Goal: Information Seeking & Learning: Compare options

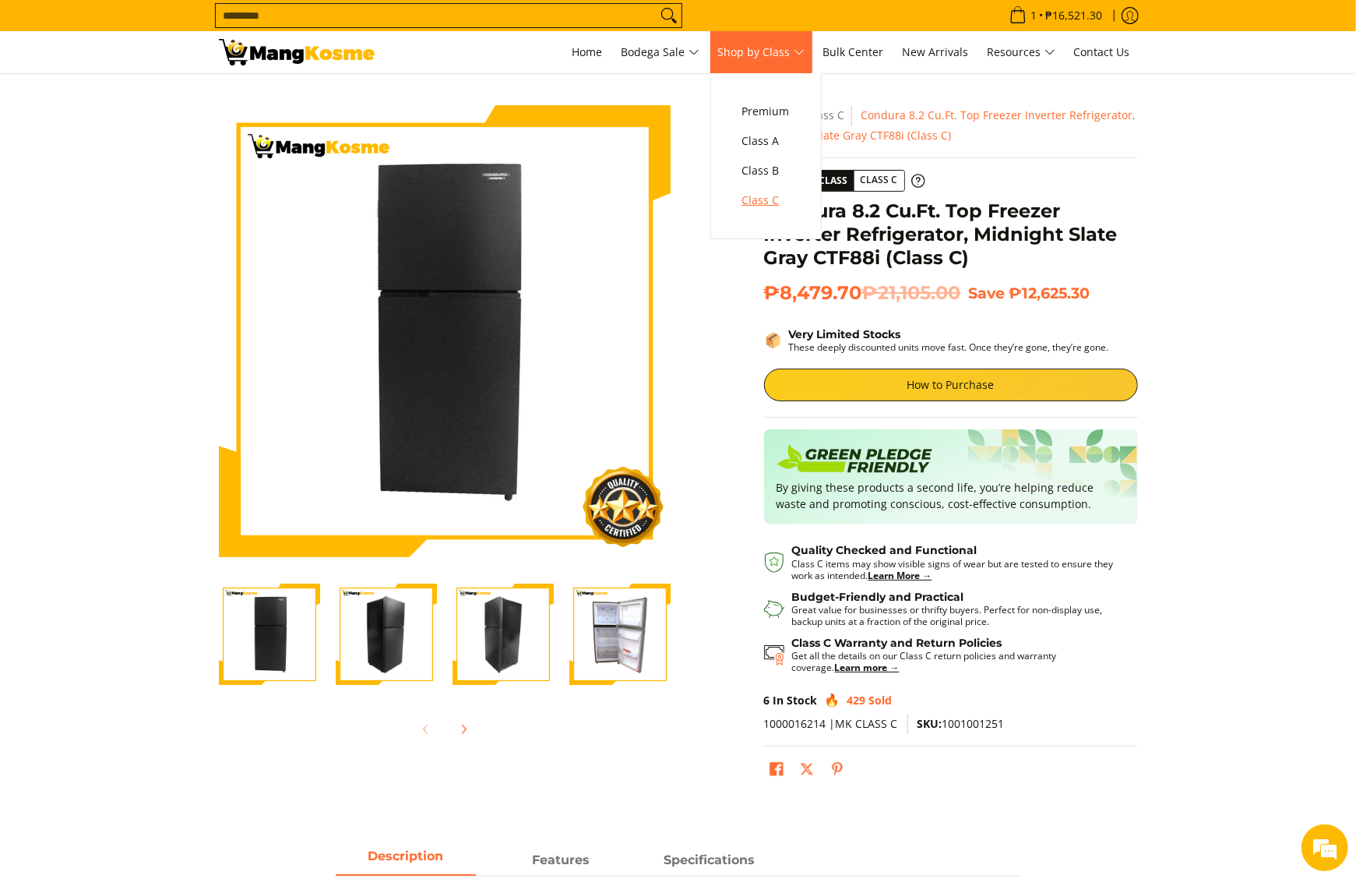
click at [767, 200] on span "Class C" at bounding box center [766, 200] width 48 height 19
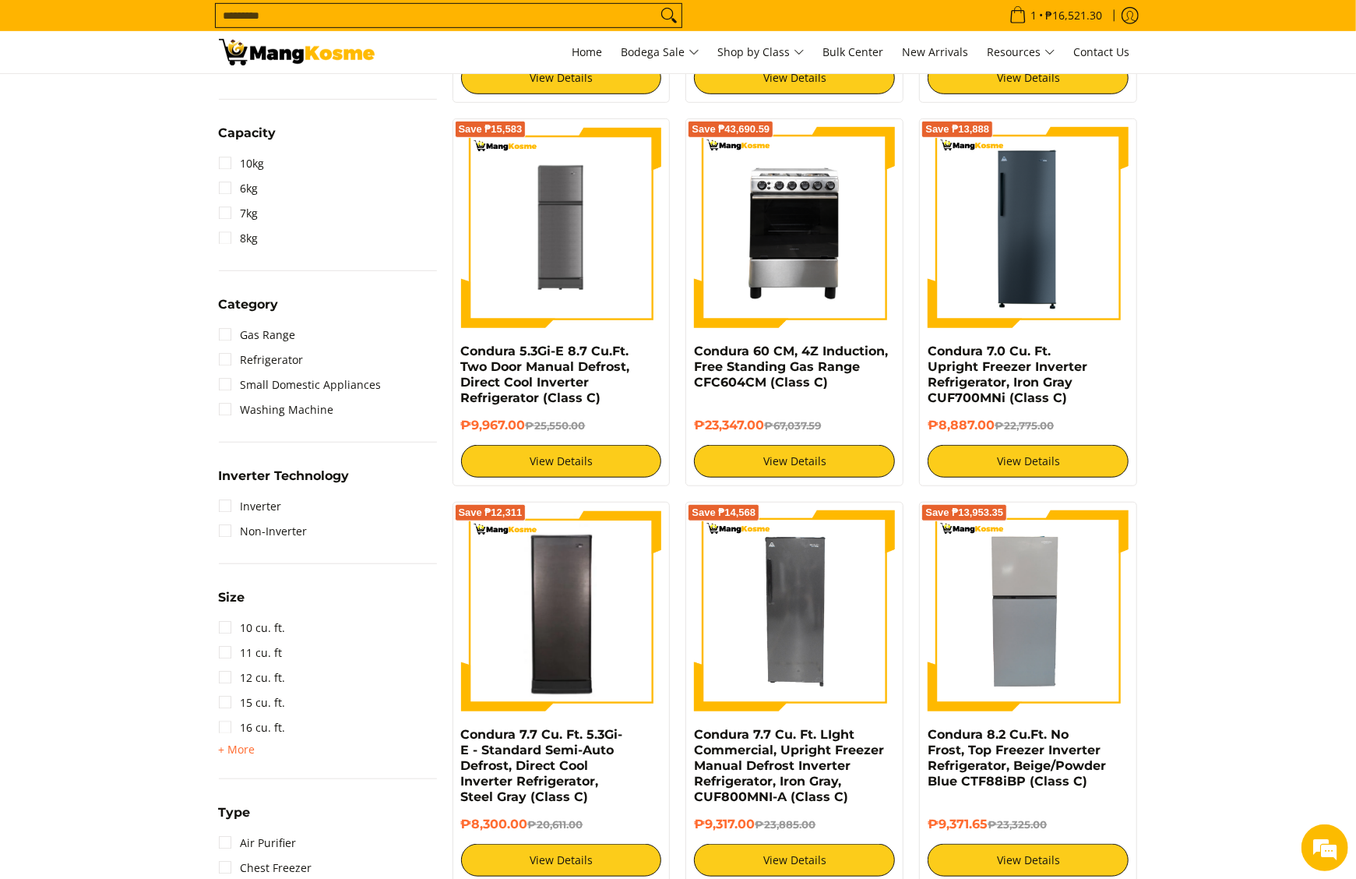
scroll to position [935, 0]
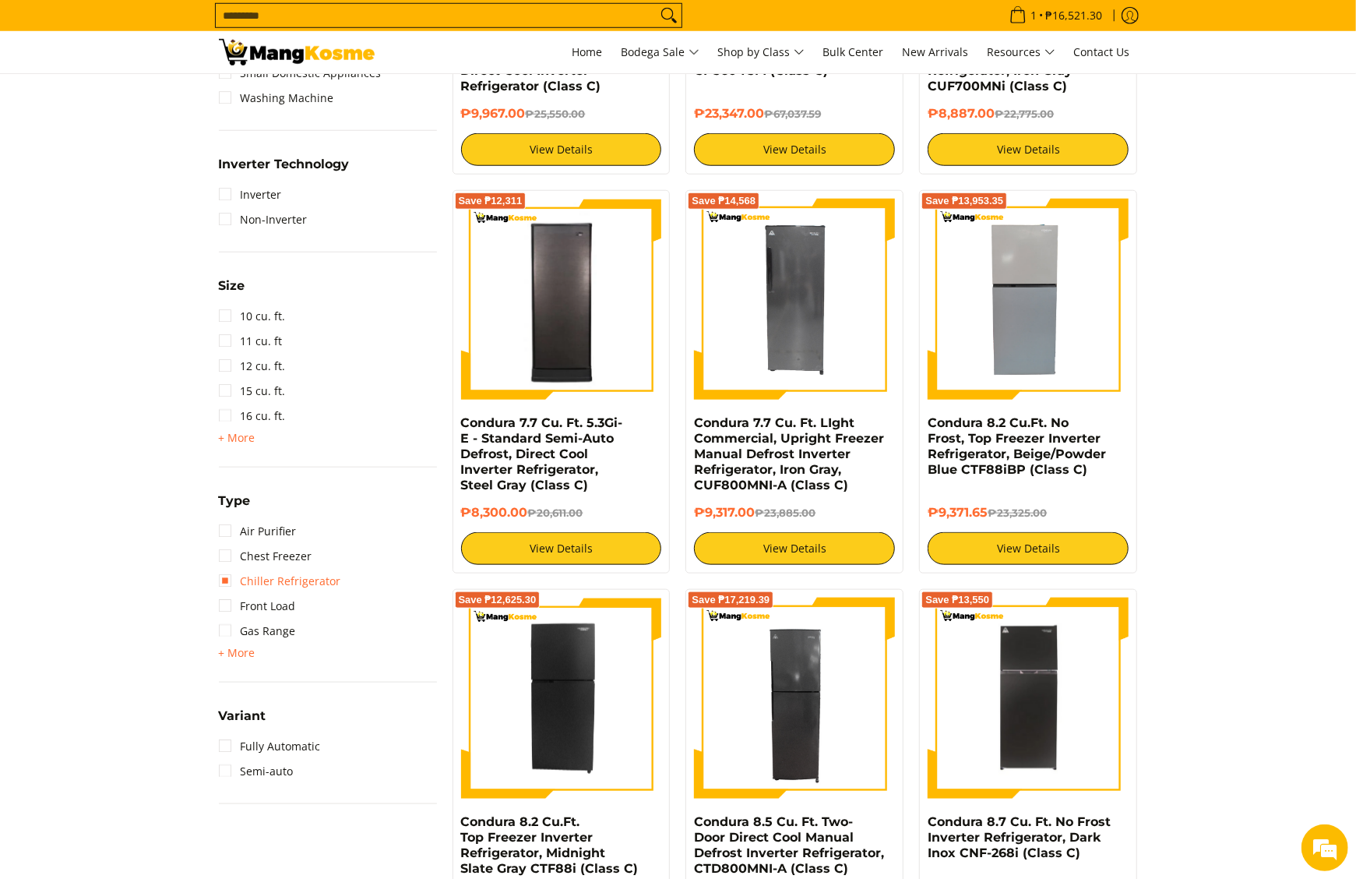
click at [271, 577] on link "Chiller Refrigerator" at bounding box center [280, 581] width 122 height 25
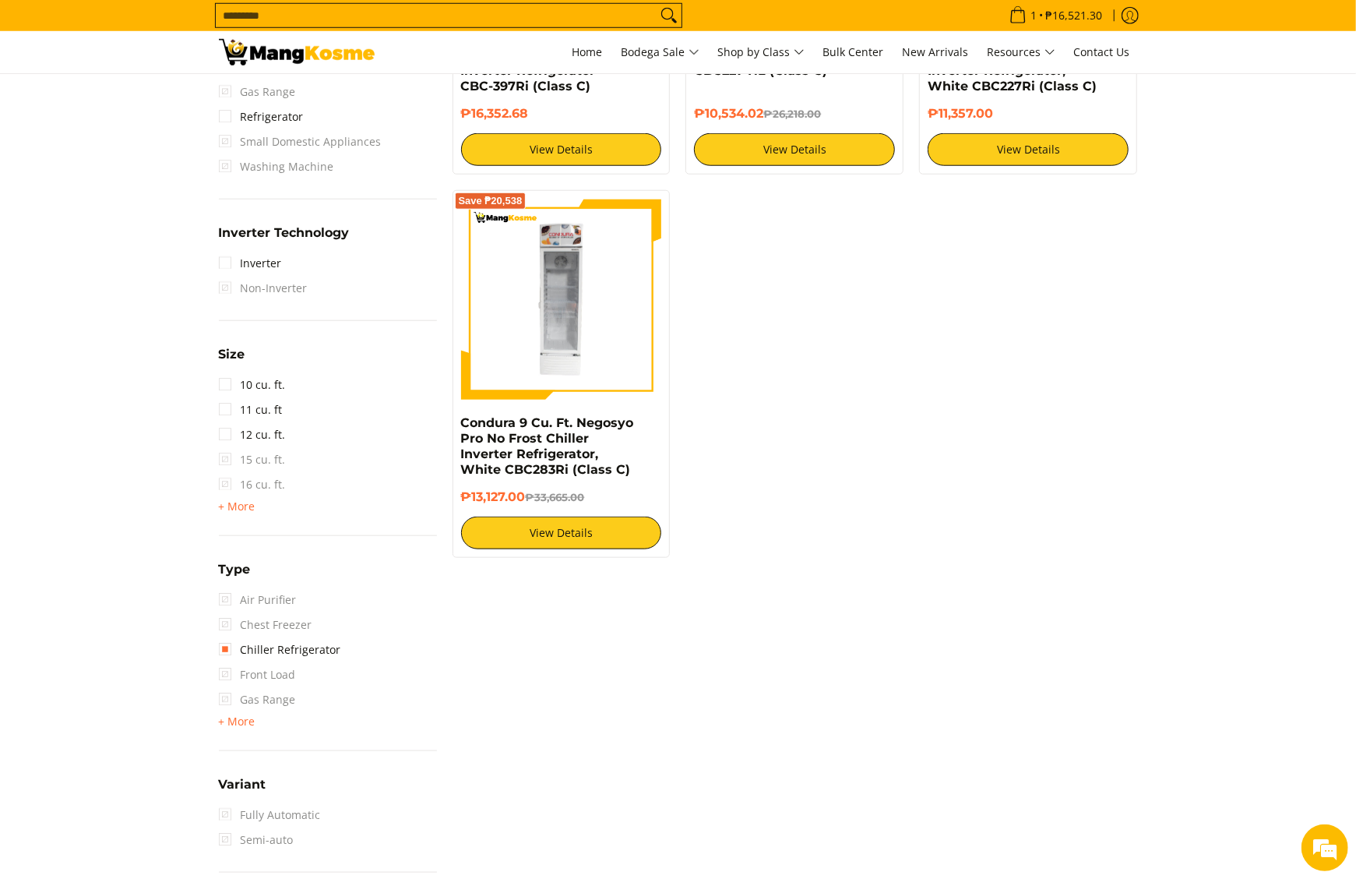
scroll to position [219, 0]
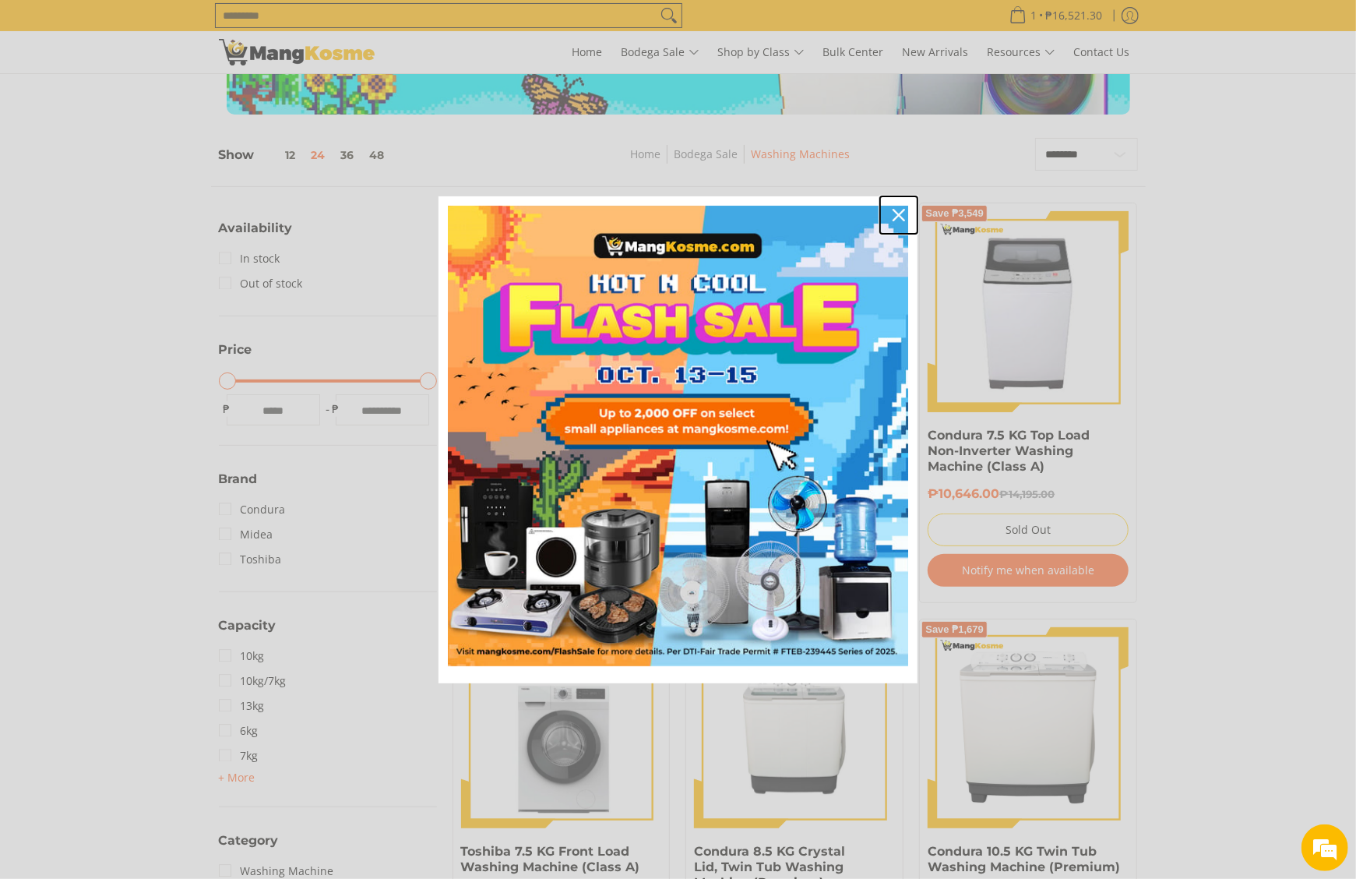
click at [905, 210] on div "Close" at bounding box center [899, 215] width 25 height 25
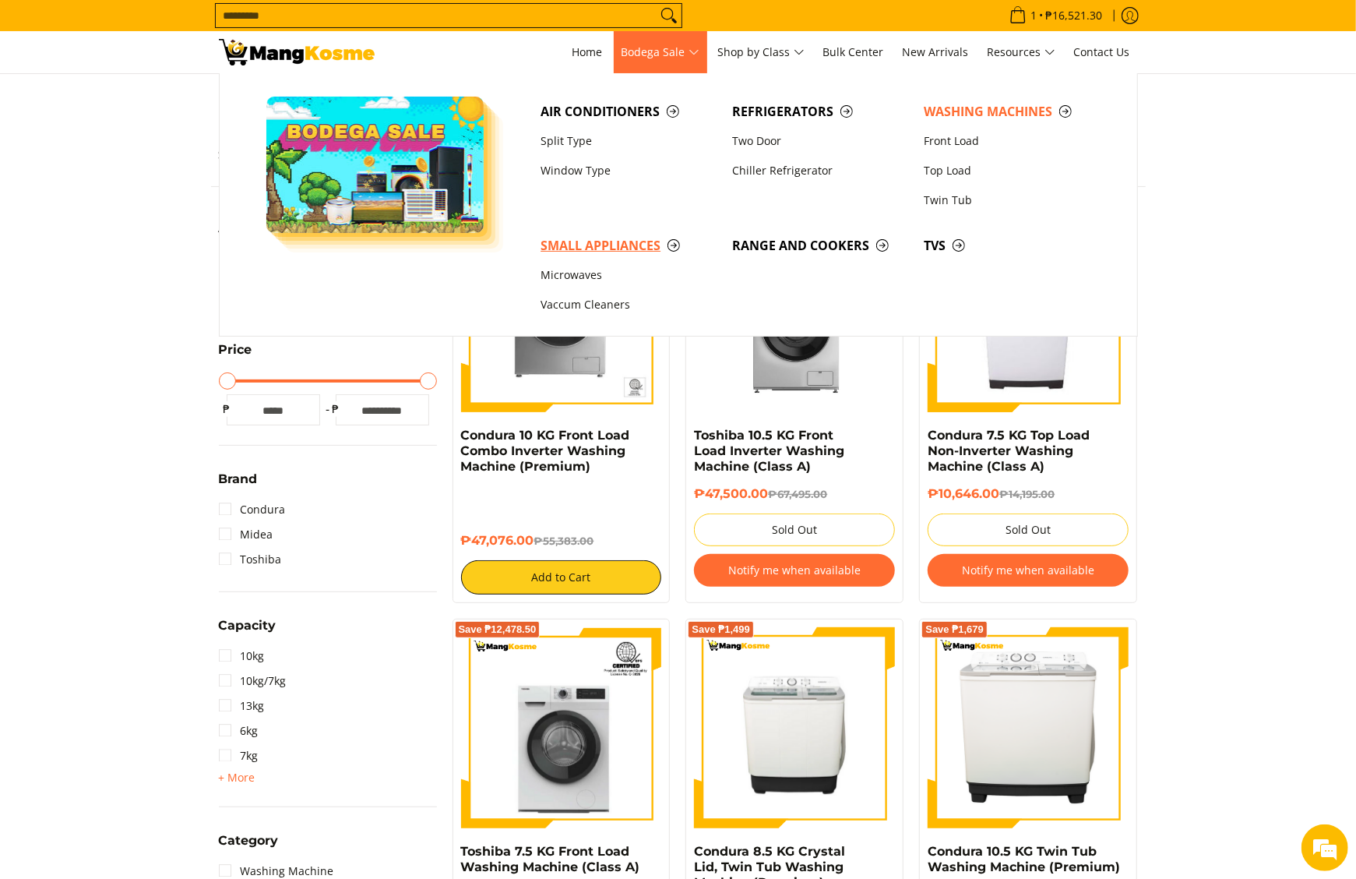
click at [574, 244] on span "Small Appliances" at bounding box center [629, 245] width 176 height 19
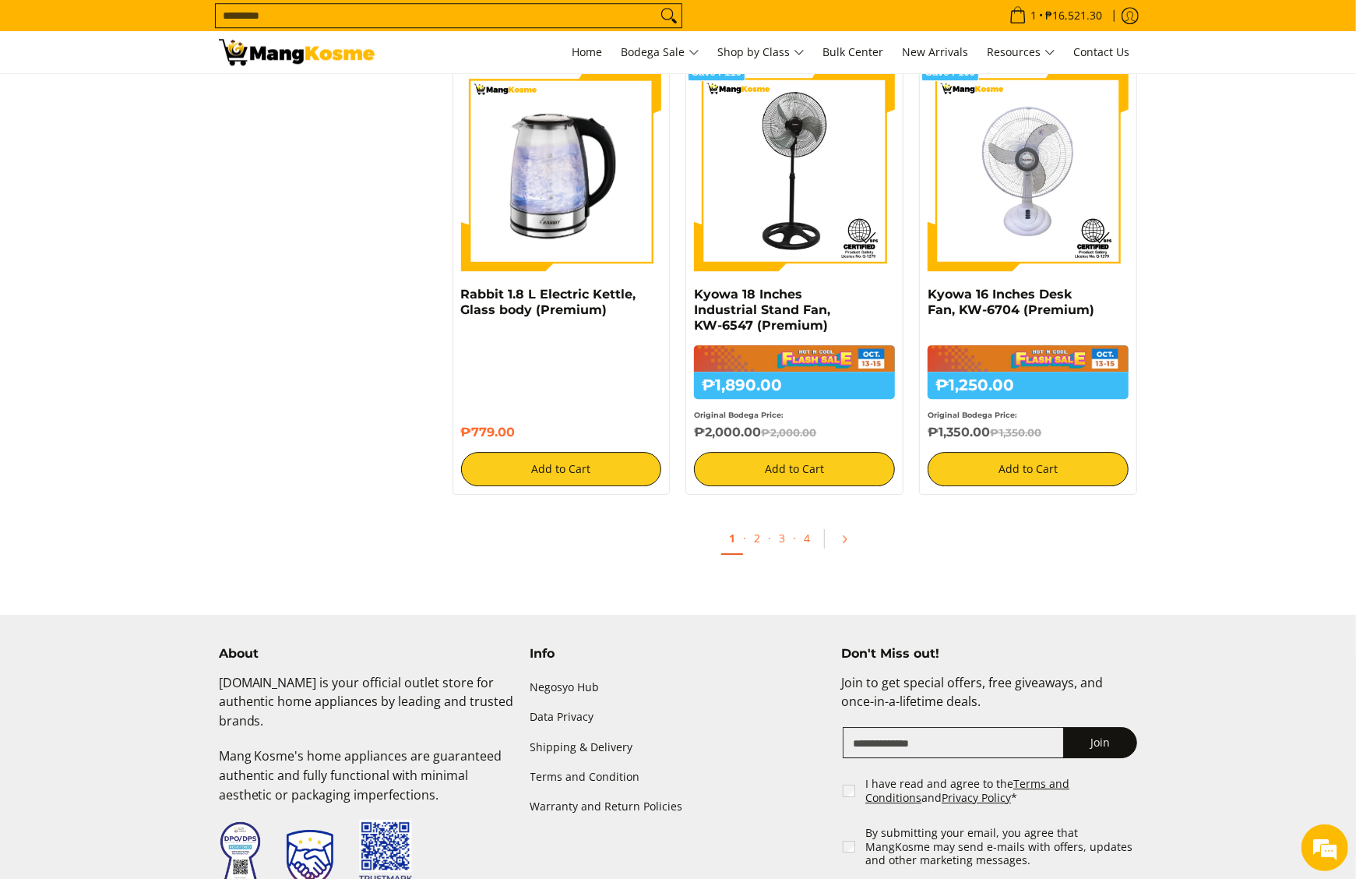
scroll to position [3272, 0]
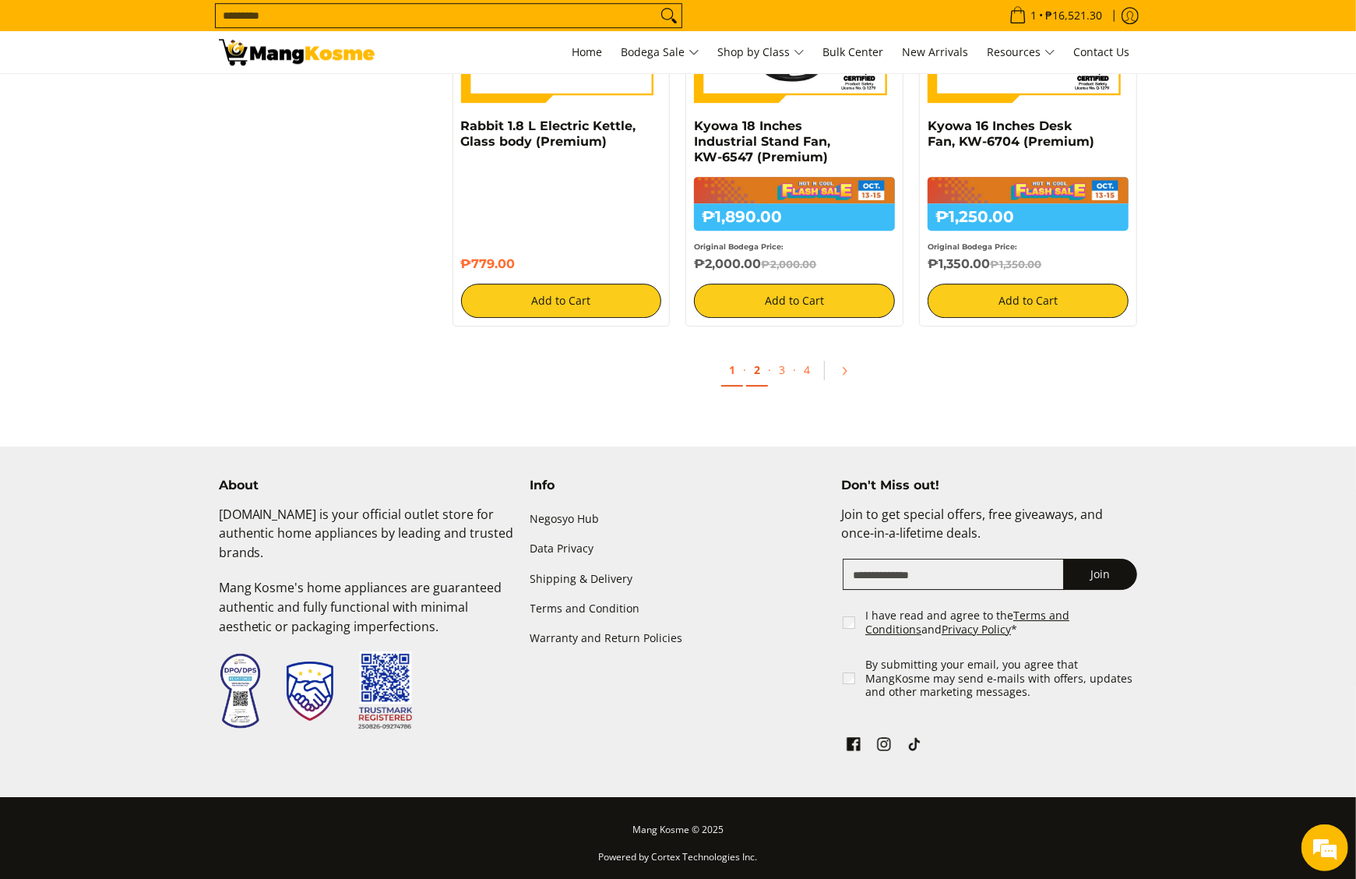
click at [749, 365] on link "2" at bounding box center [757, 370] width 22 height 32
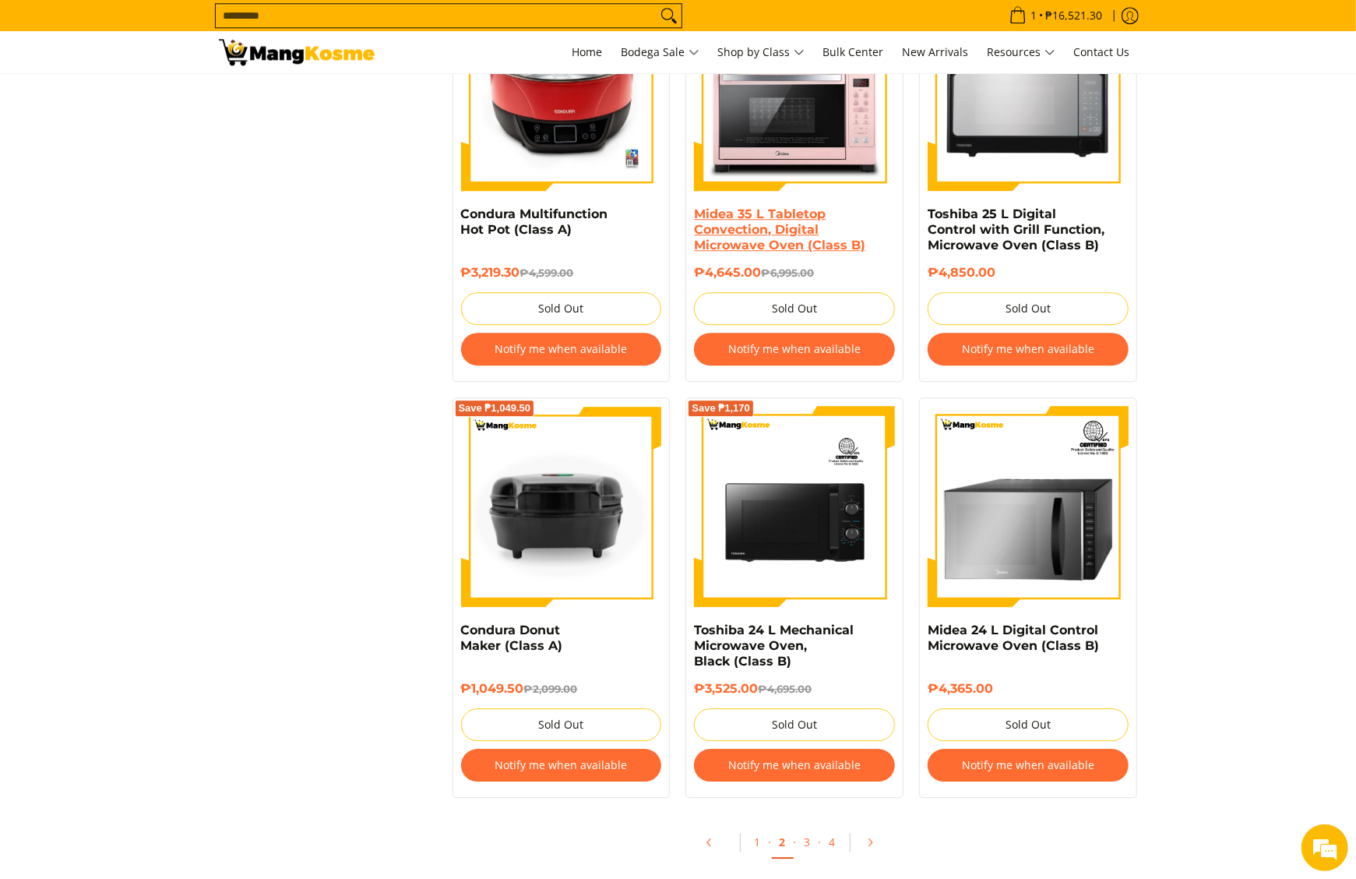
scroll to position [3116, 0]
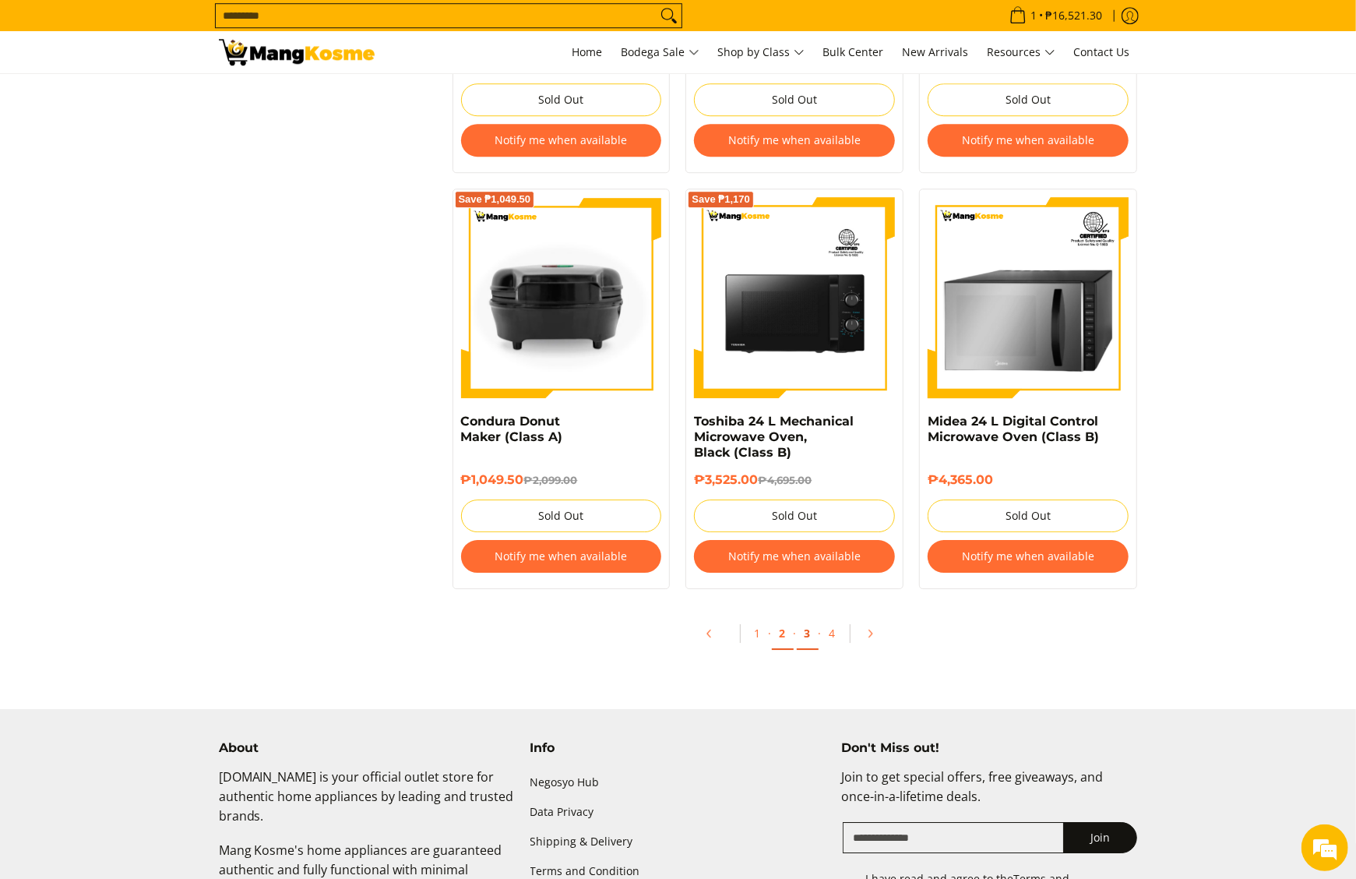
click at [802, 647] on link "3" at bounding box center [808, 634] width 22 height 32
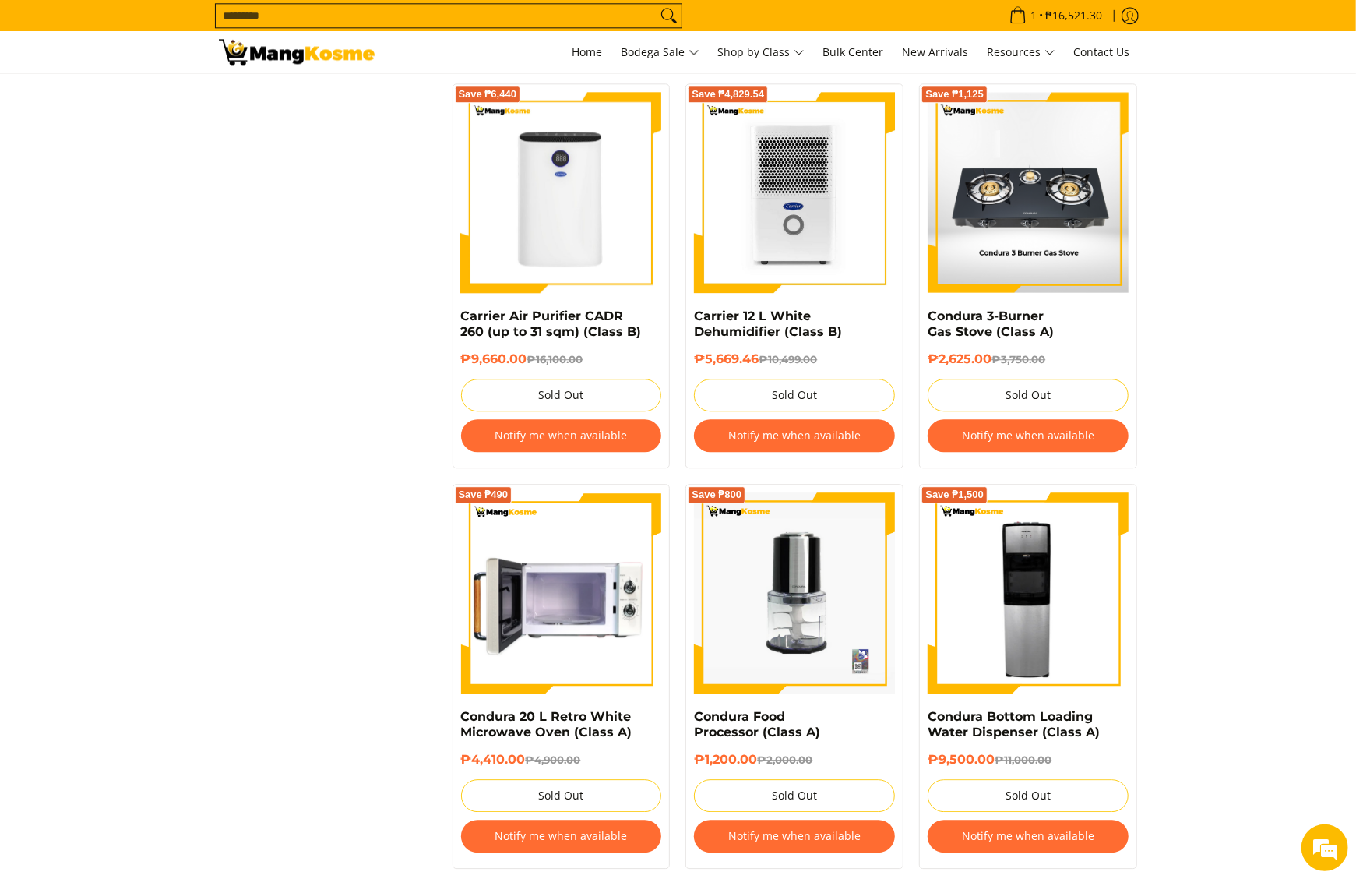
scroll to position [2490, 0]
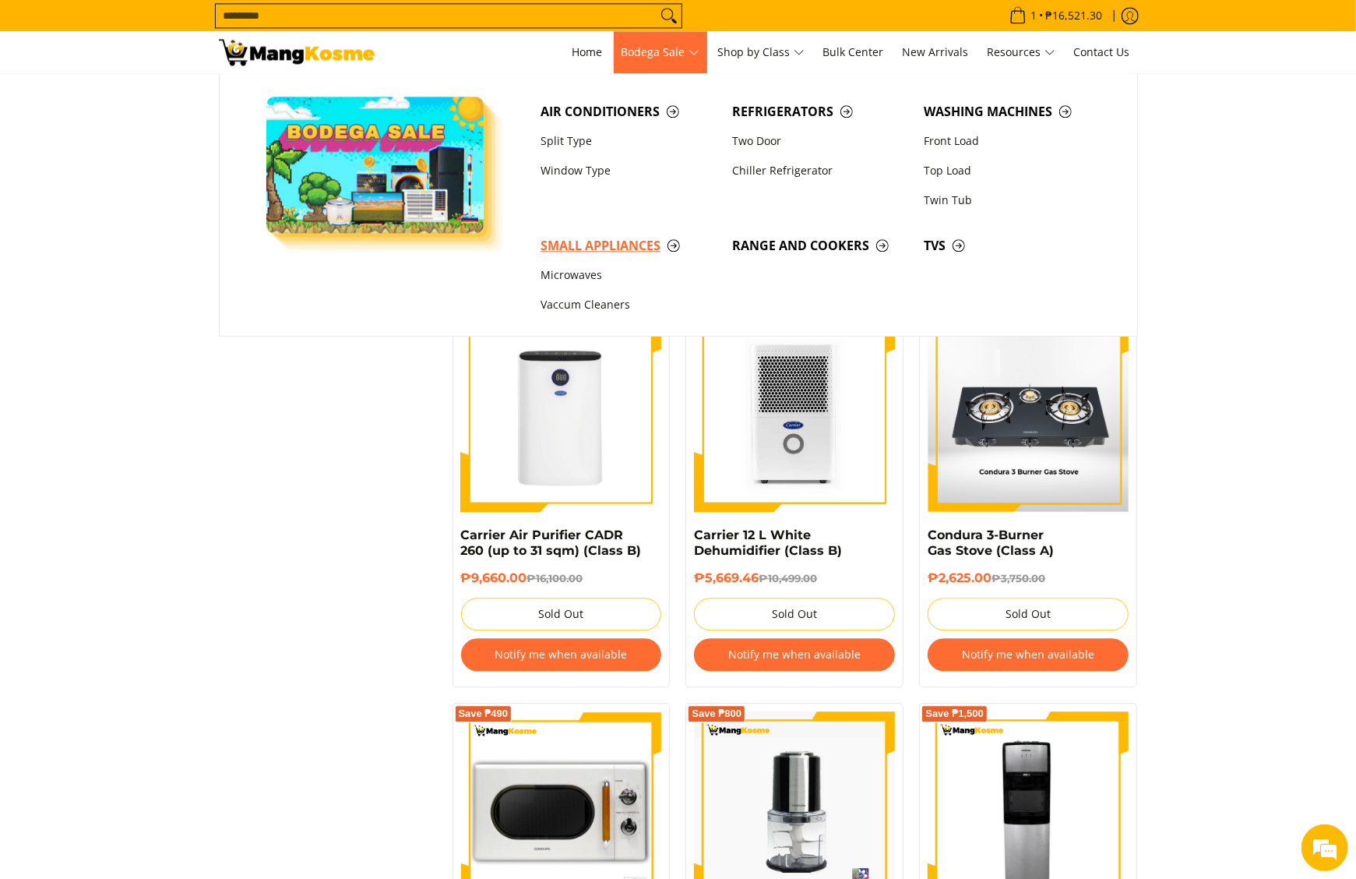
click at [608, 244] on span "Small Appliances" at bounding box center [629, 245] width 176 height 19
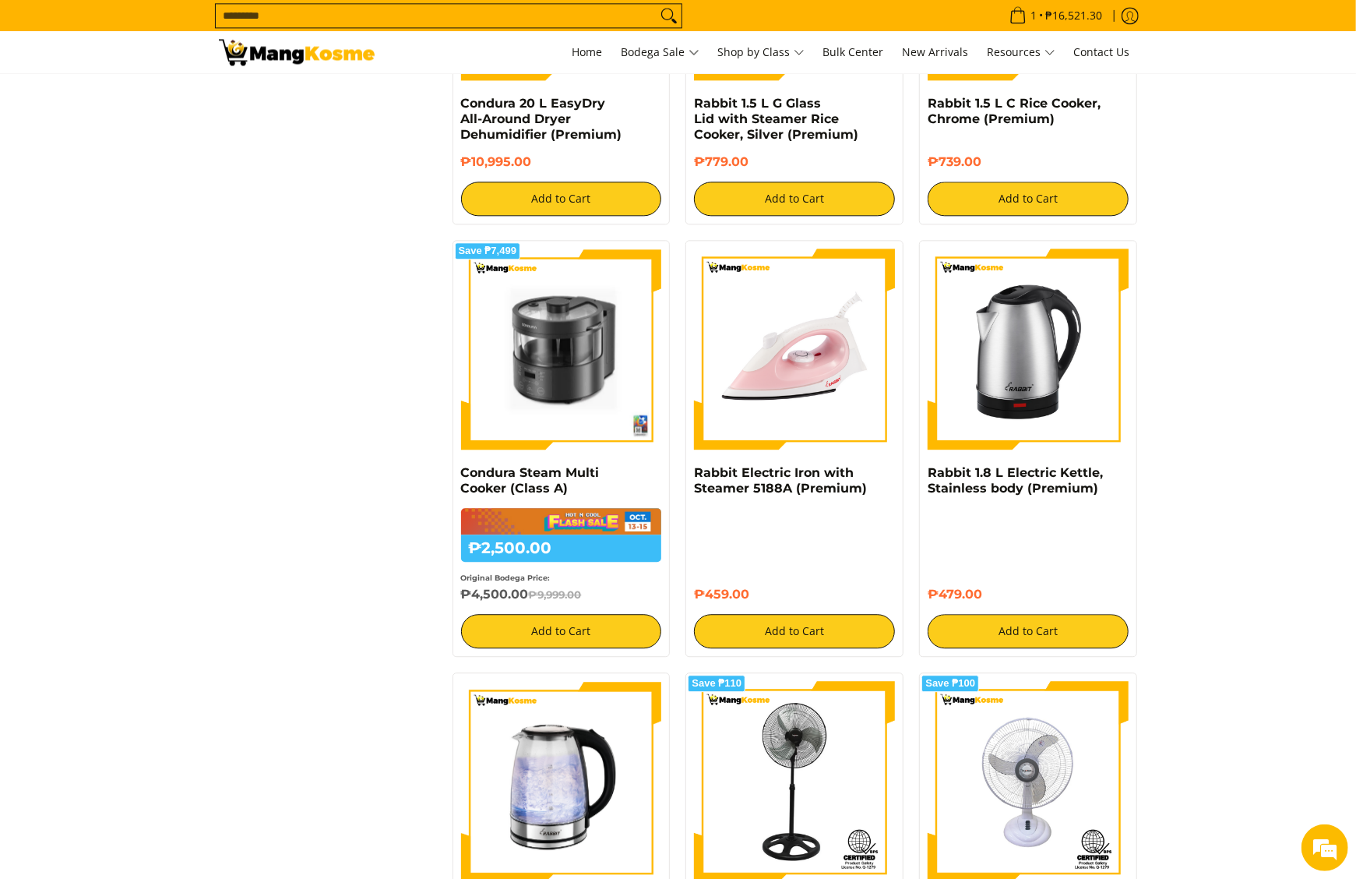
click at [608, 6] on input "Search..." at bounding box center [436, 15] width 441 height 23
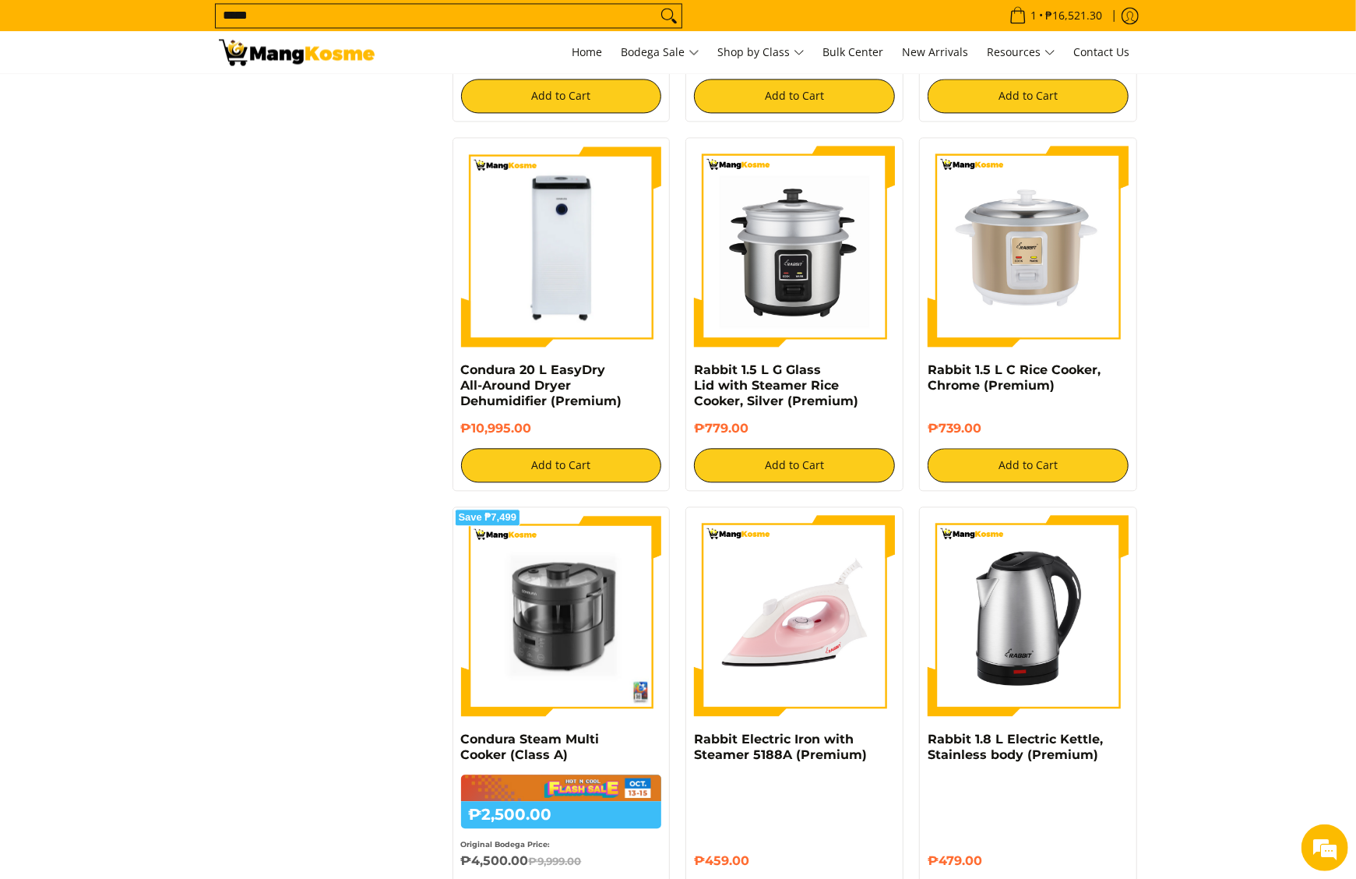
scroll to position [2180, 0]
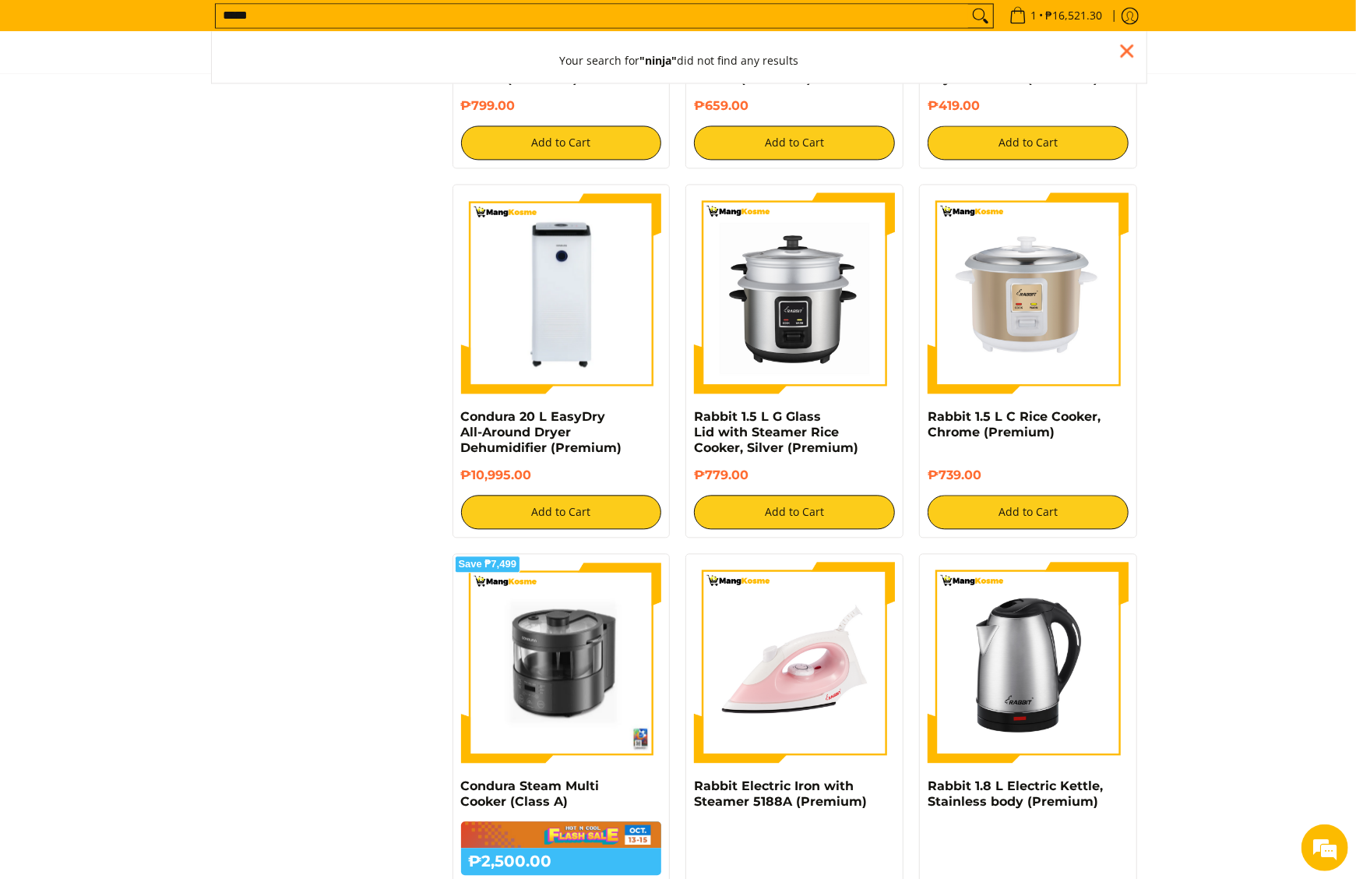
type input "*****"
click at [968, 4] on button "Search" at bounding box center [980, 15] width 25 height 23
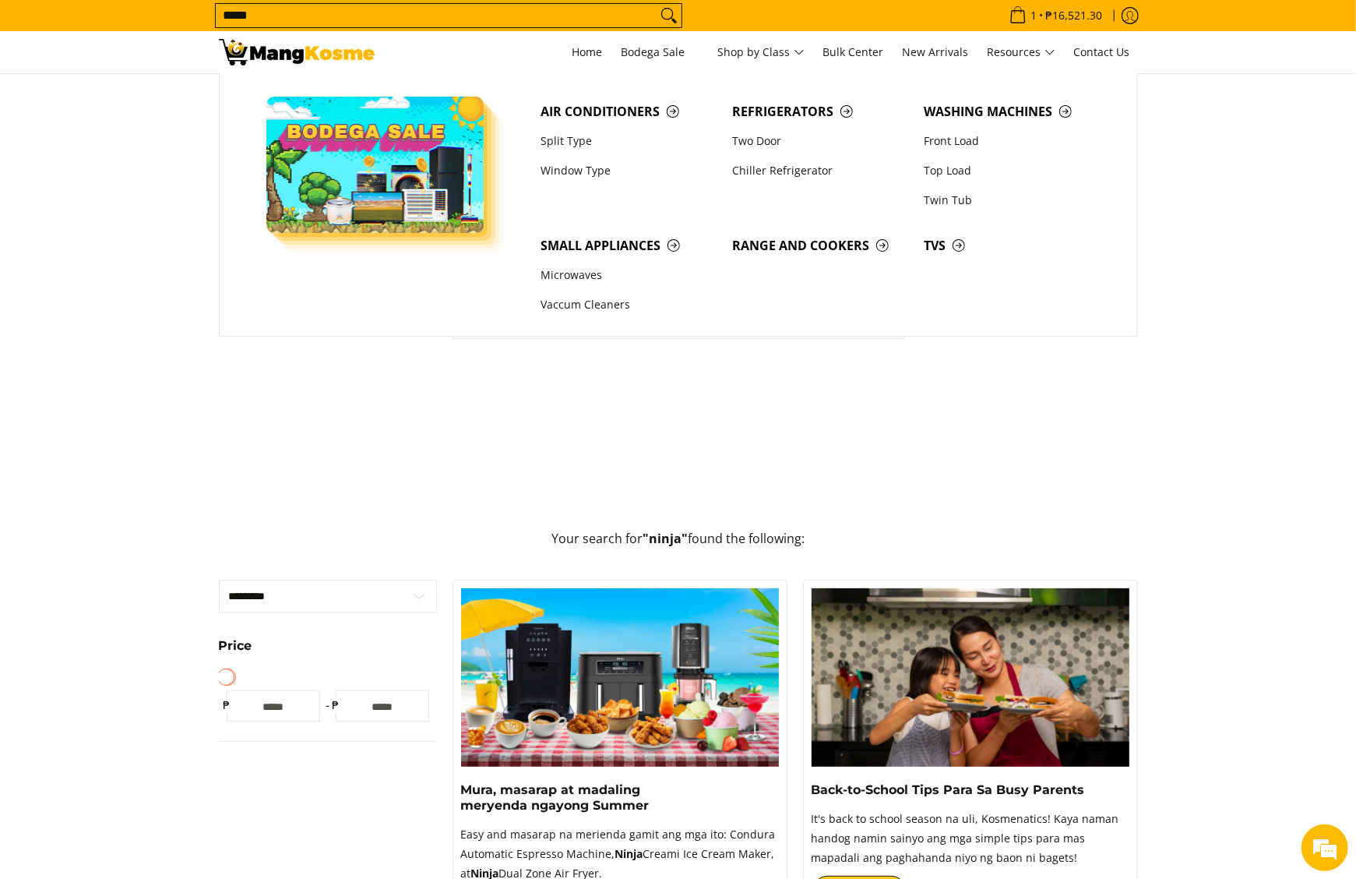
click at [608, 588] on img at bounding box center [620, 677] width 318 height 179
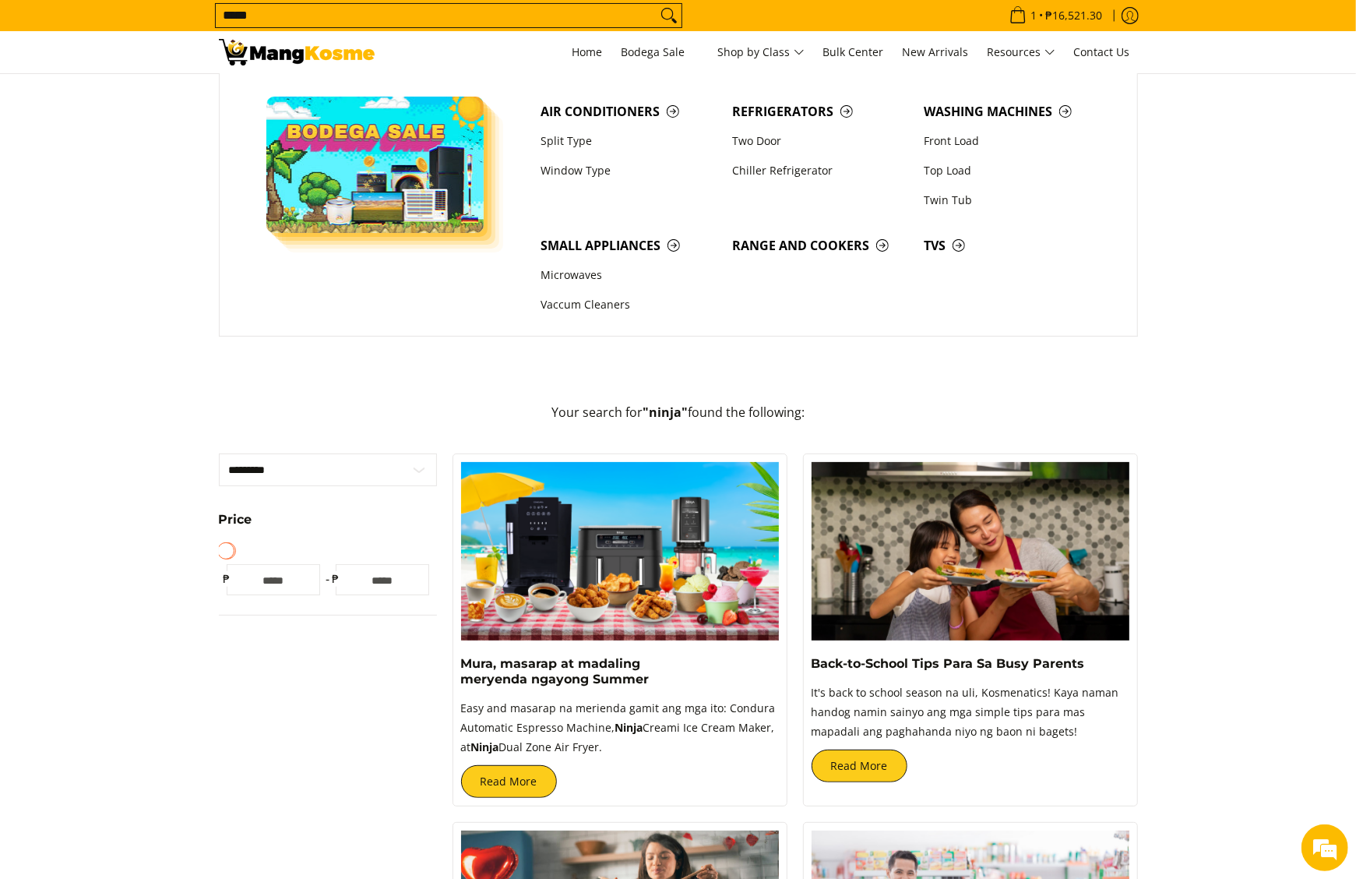
scroll to position [156, 0]
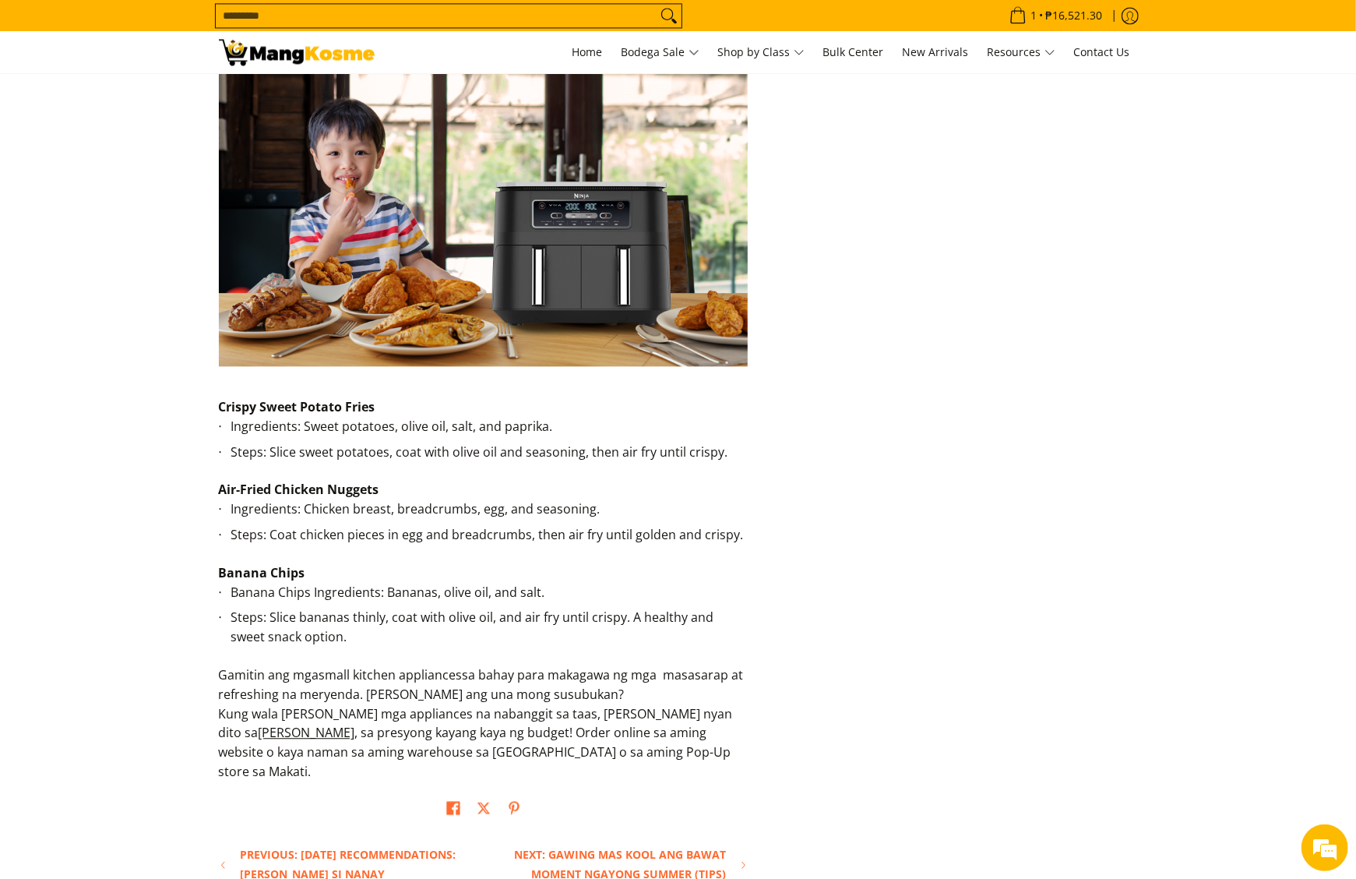
scroll to position [2181, 0]
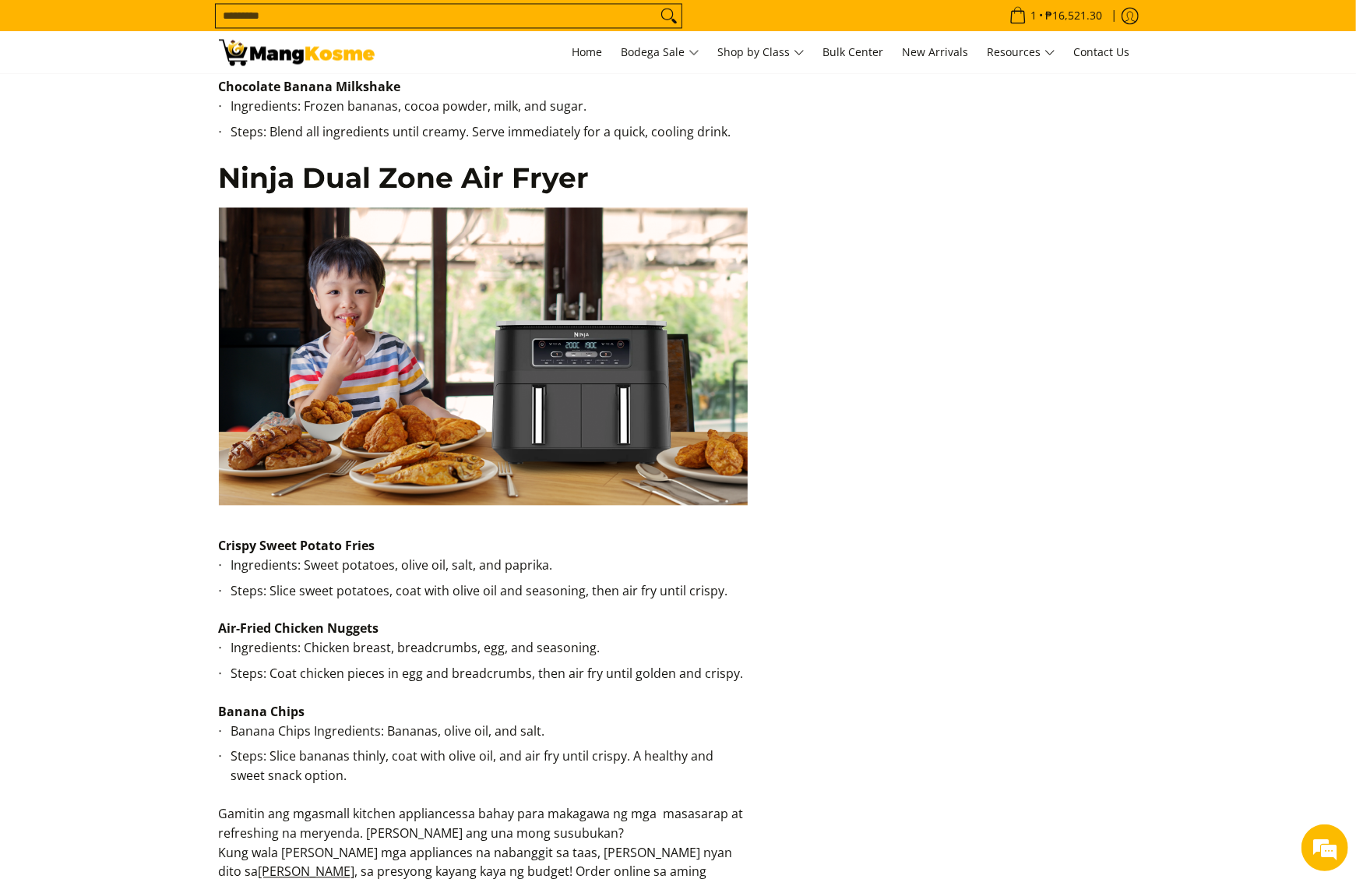
click at [569, 408] on img at bounding box center [484, 356] width 530 height 298
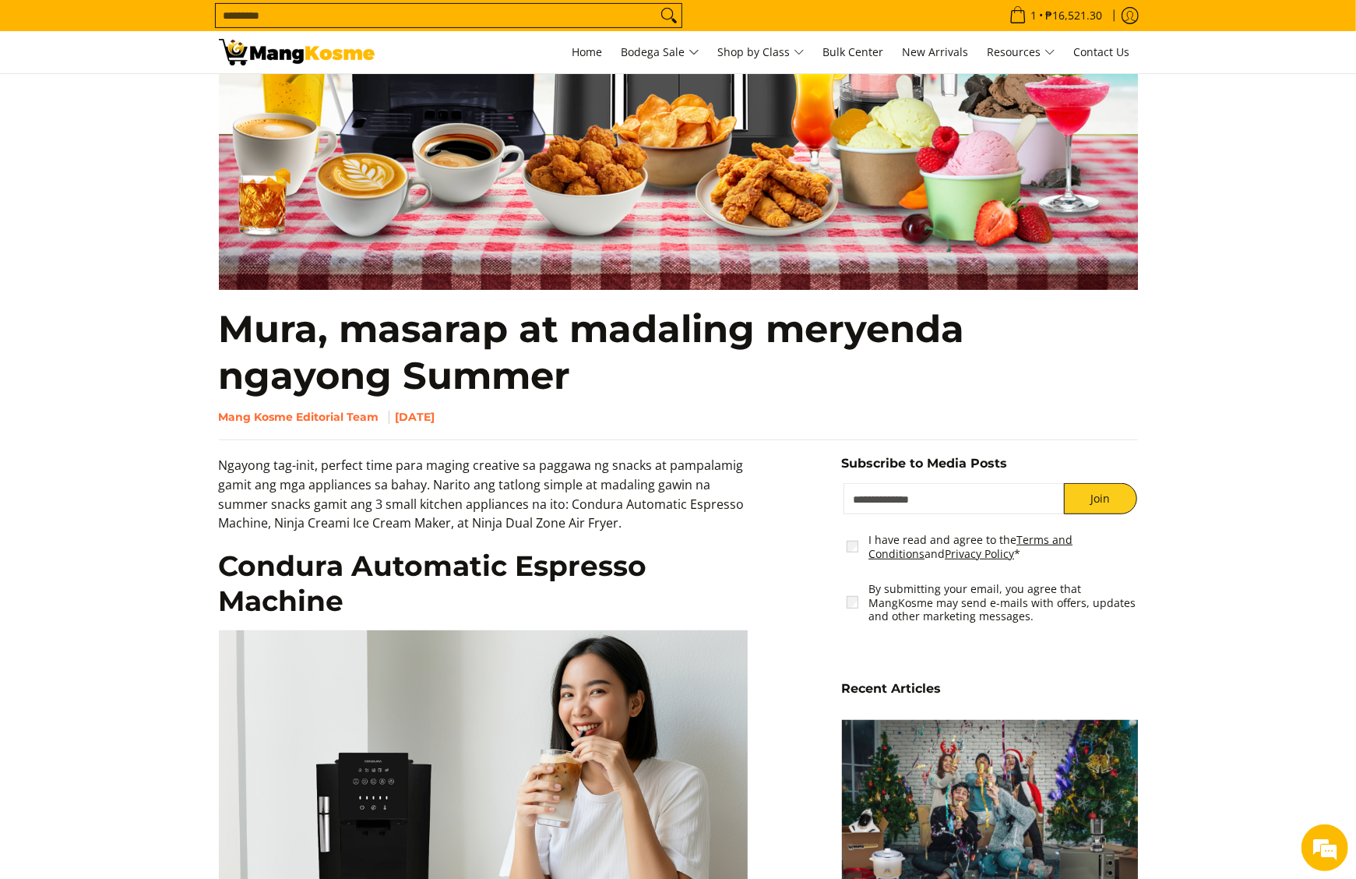
scroll to position [0, 0]
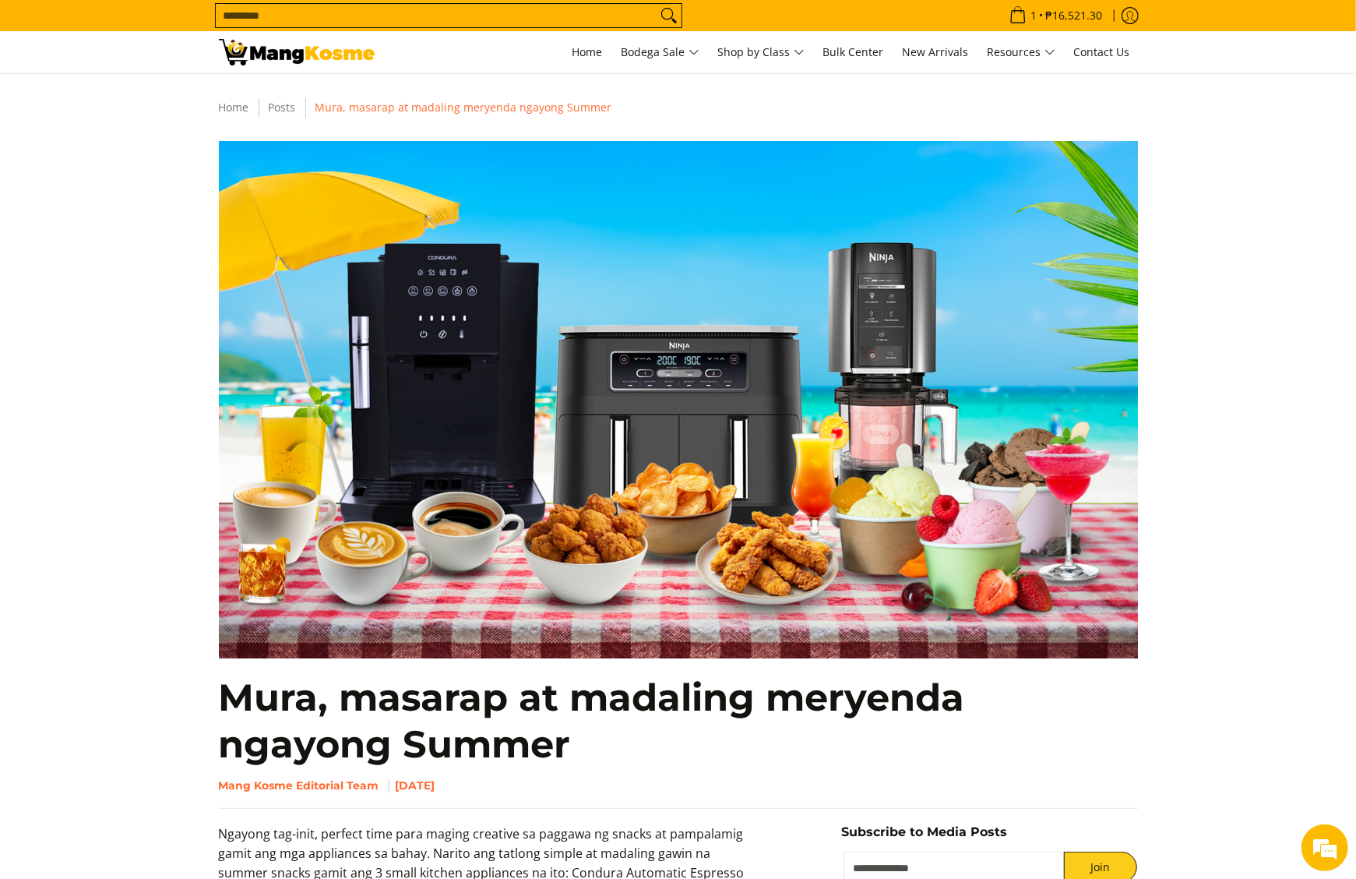
click at [533, 181] on img at bounding box center [678, 399] width 919 height 517
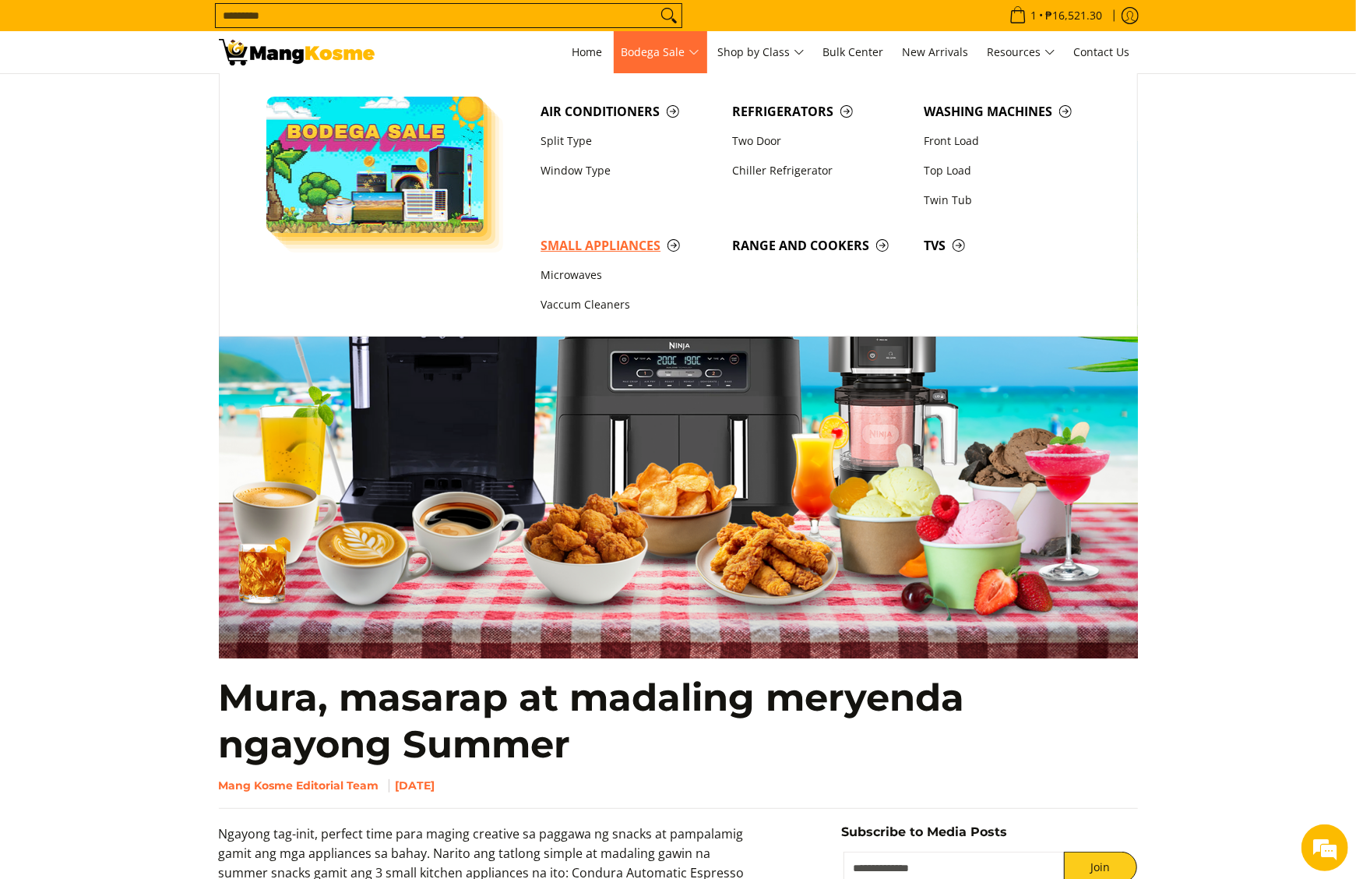
click at [623, 234] on link "Small Appliances" at bounding box center [629, 246] width 192 height 30
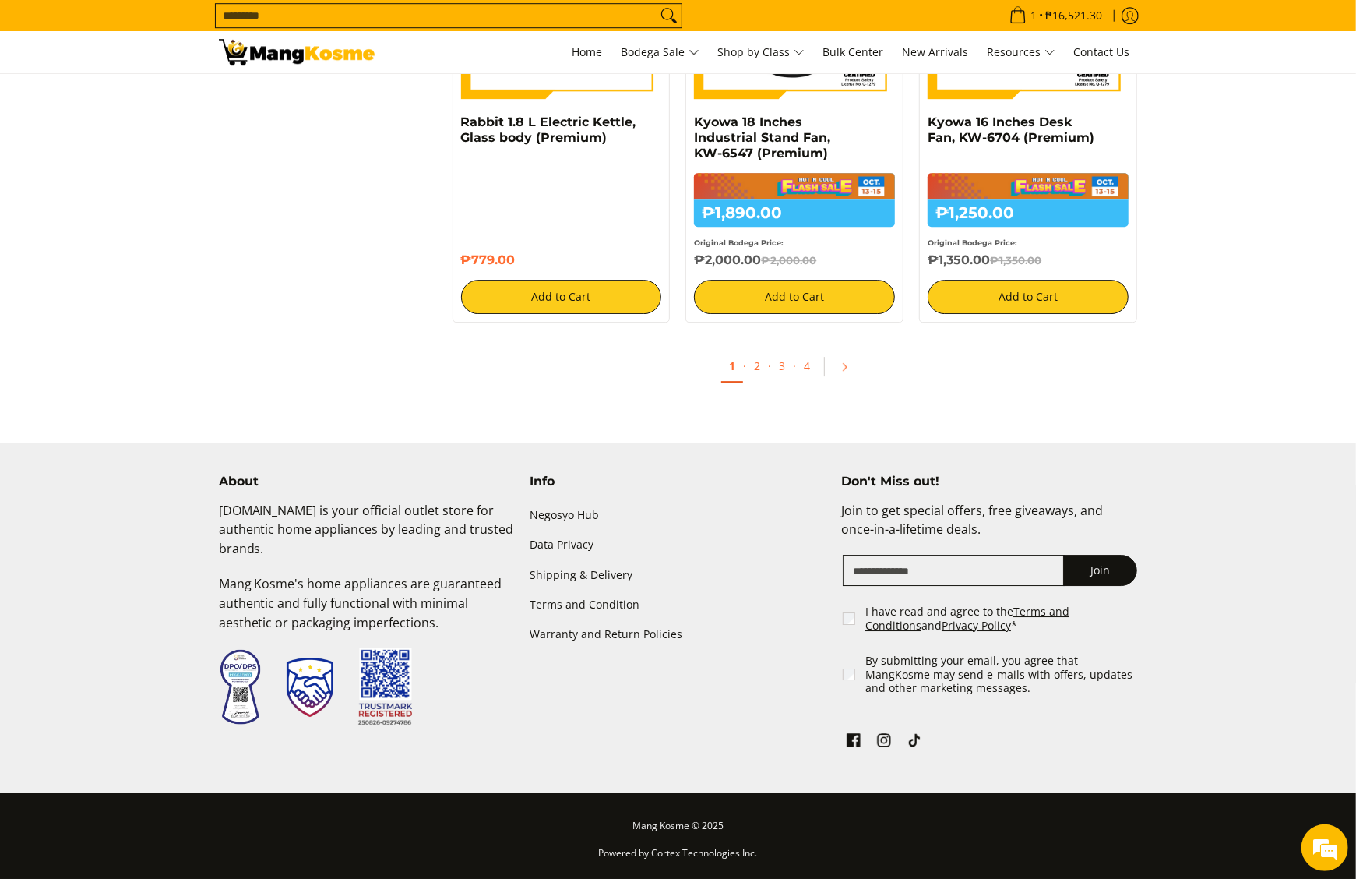
scroll to position [3283, 0]
click at [743, 362] on span "·" at bounding box center [744, 365] width 3 height 15
click at [752, 374] on link "2" at bounding box center [757, 367] width 22 height 32
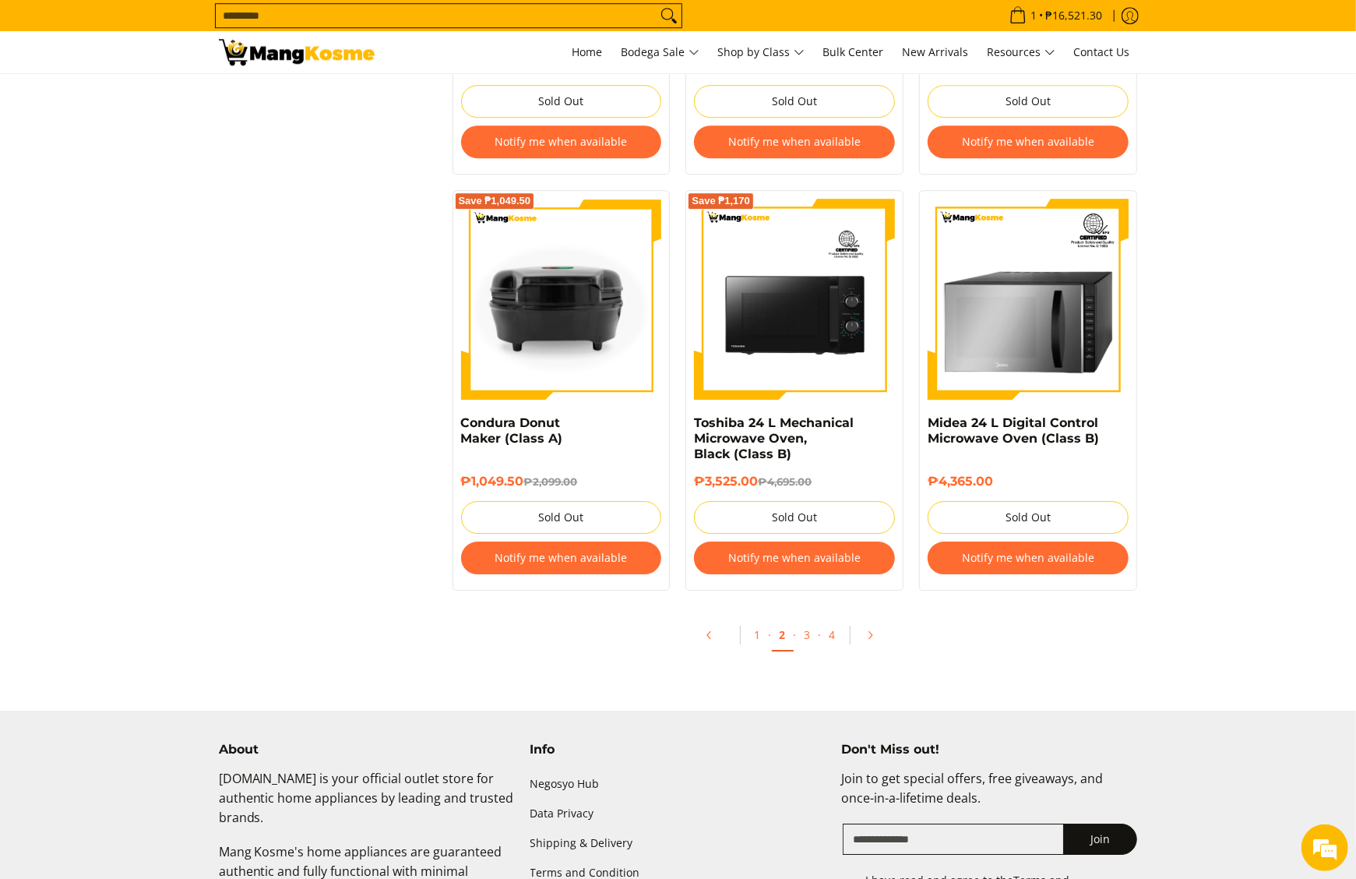
scroll to position [3116, 0]
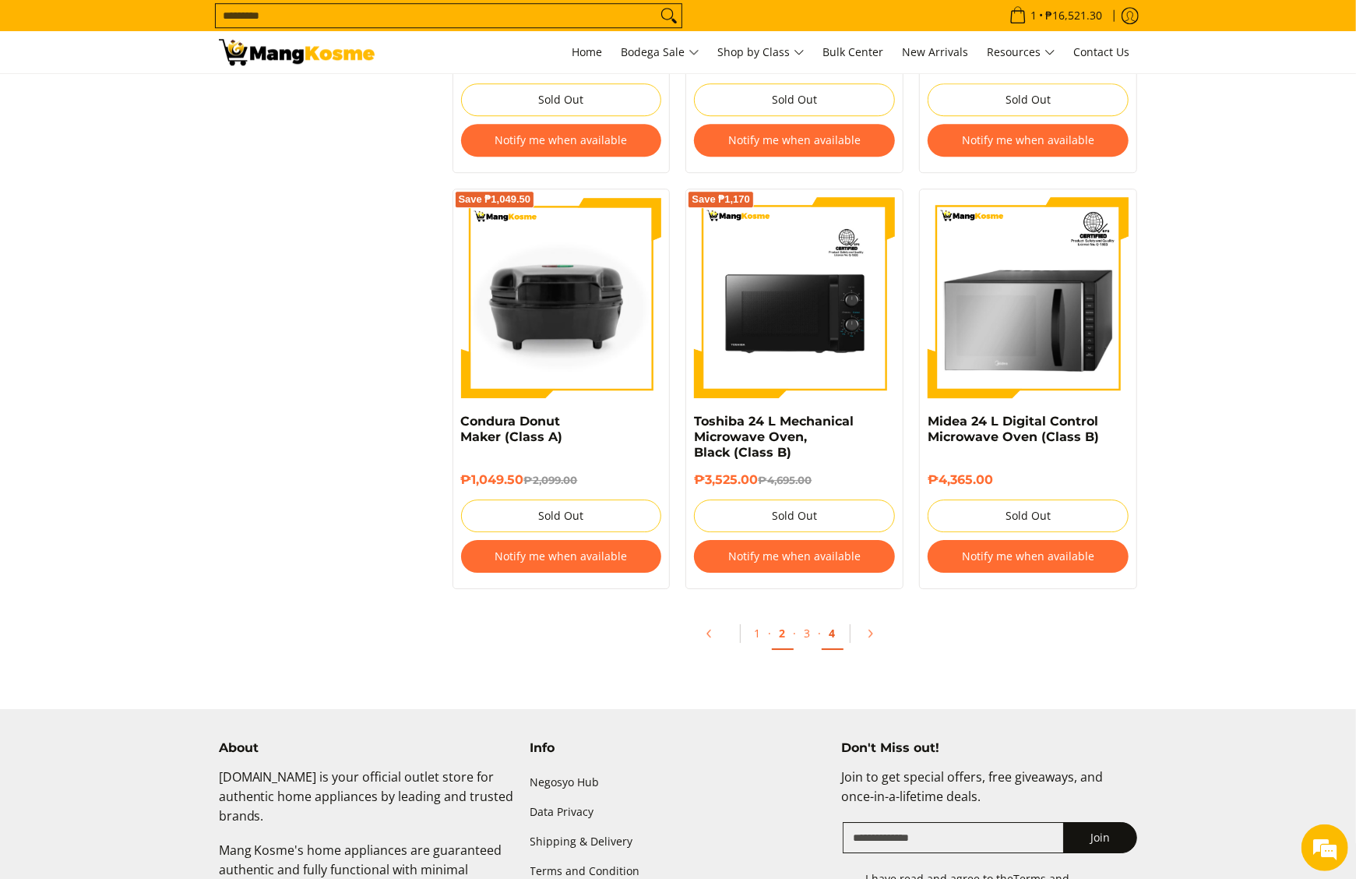
click at [827, 645] on link "4" at bounding box center [833, 634] width 22 height 32
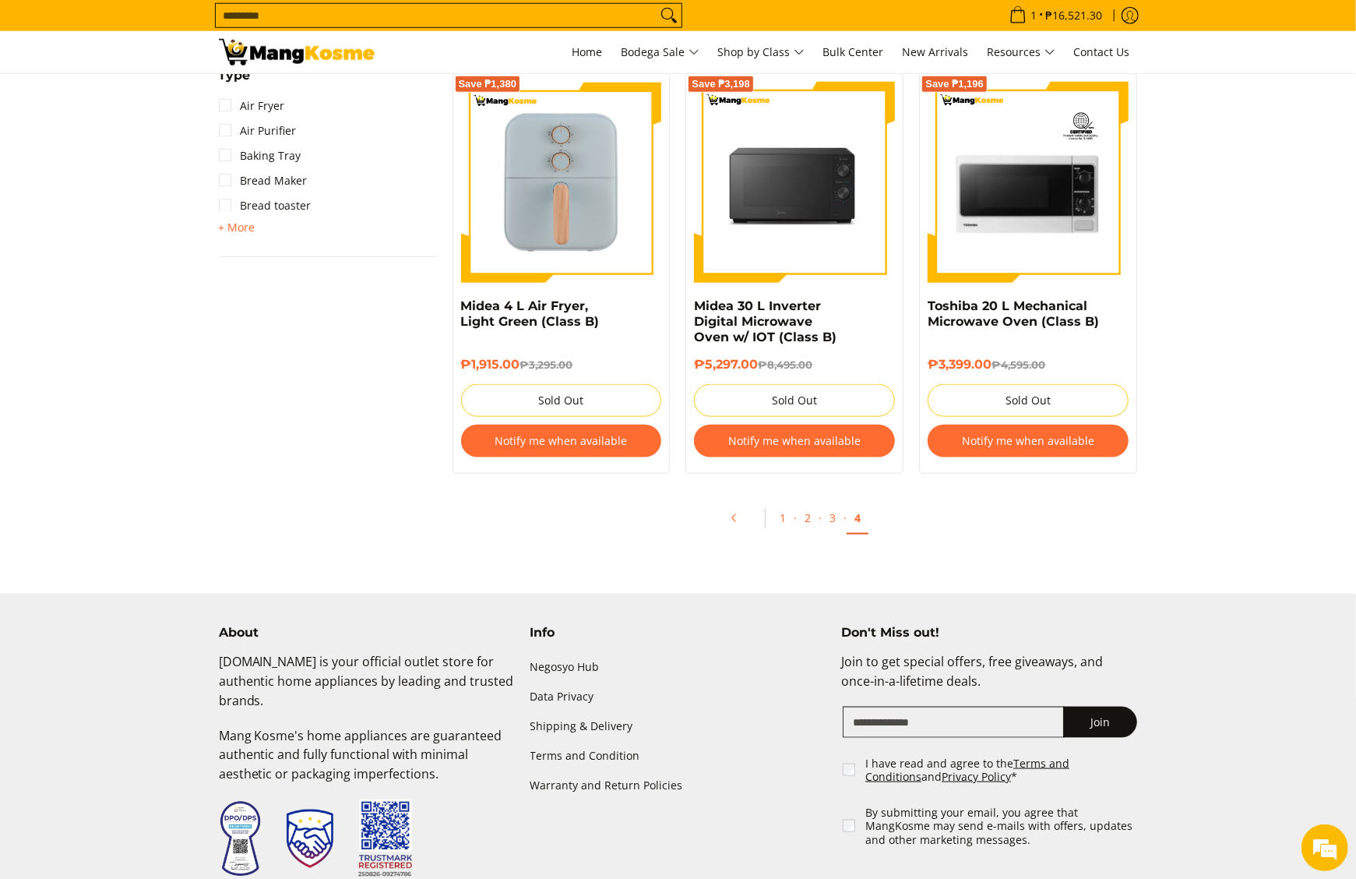
scroll to position [1091, 0]
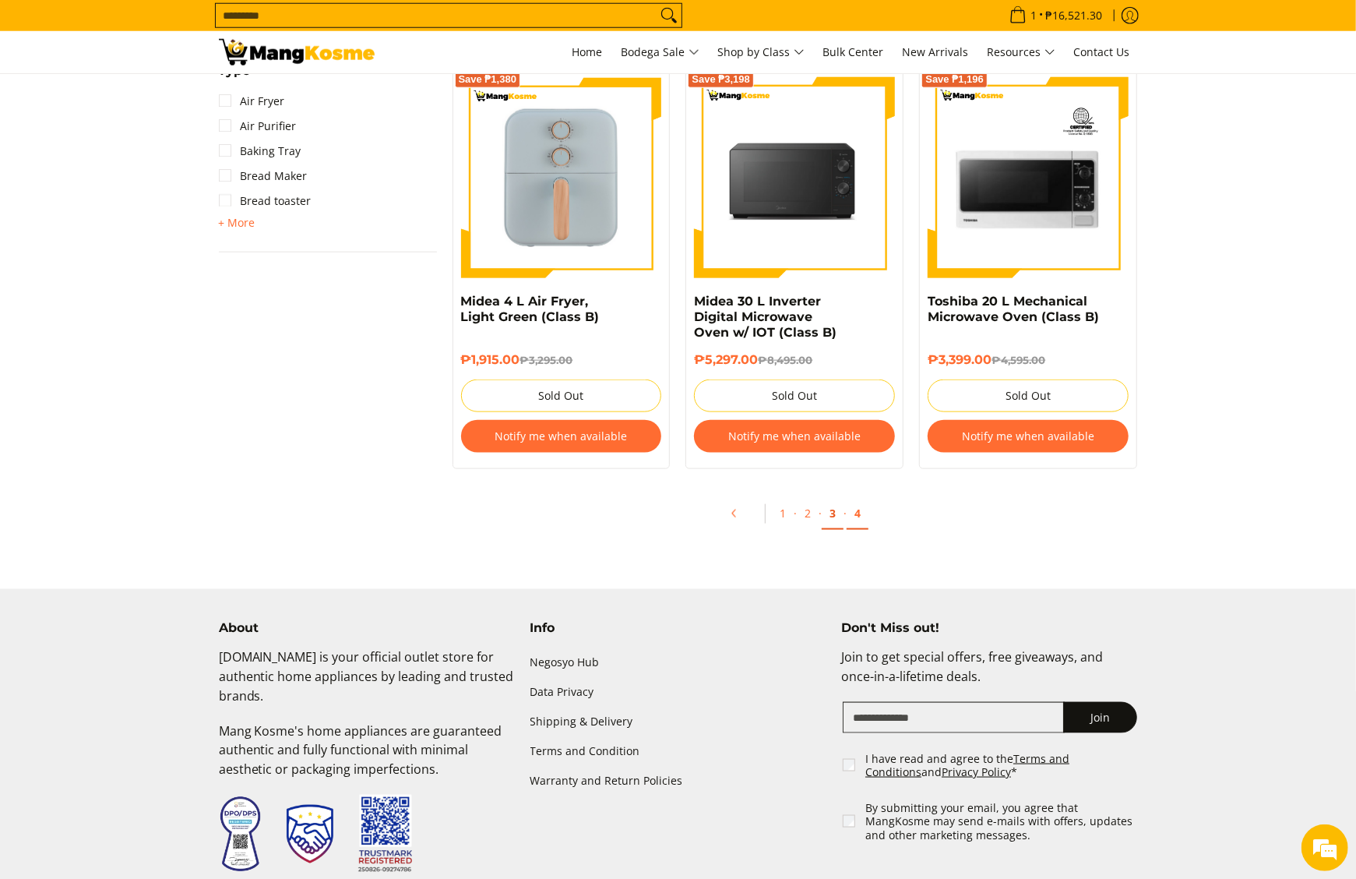
click at [839, 517] on link "3" at bounding box center [833, 514] width 22 height 32
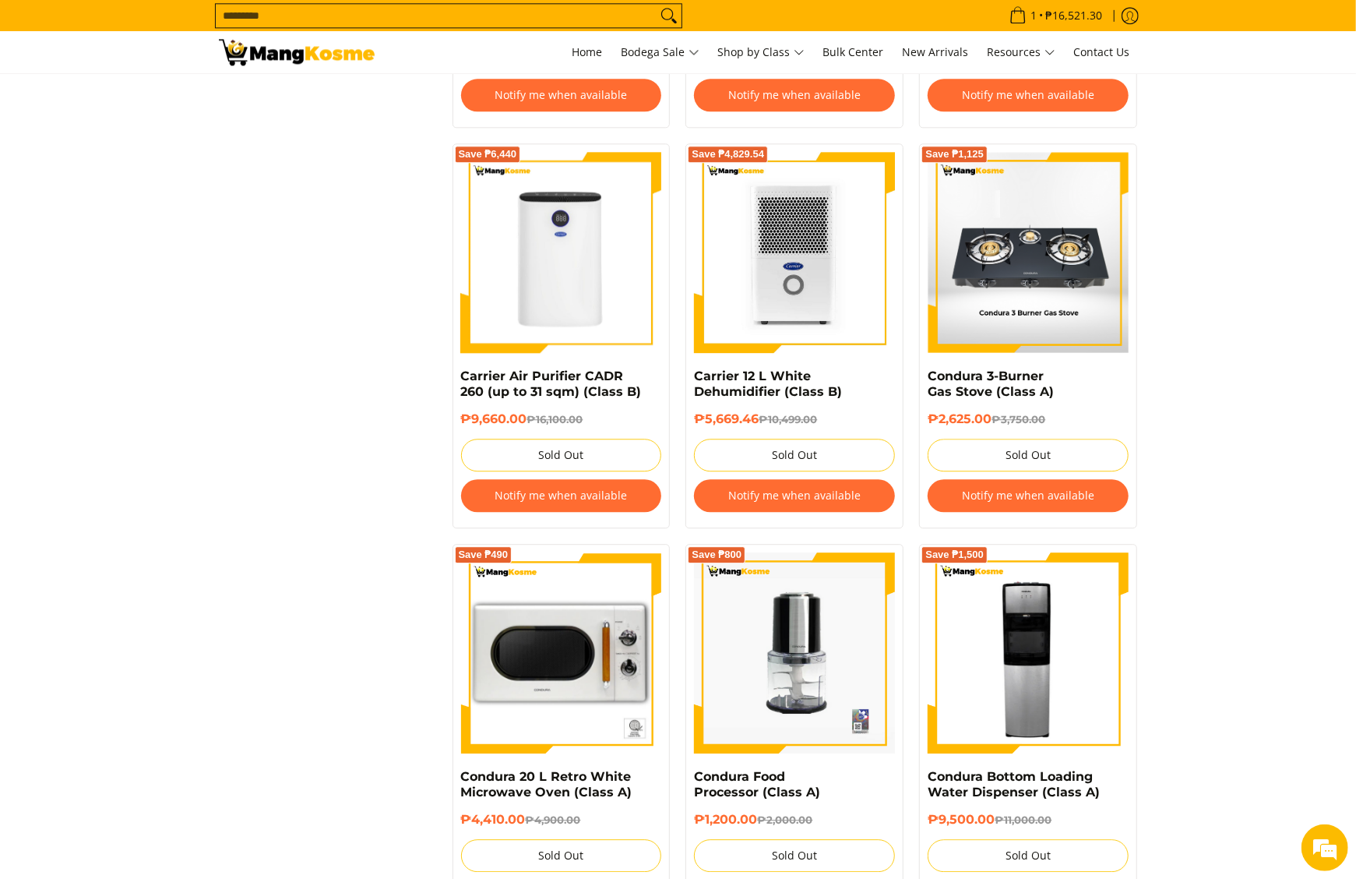
scroll to position [3116, 0]
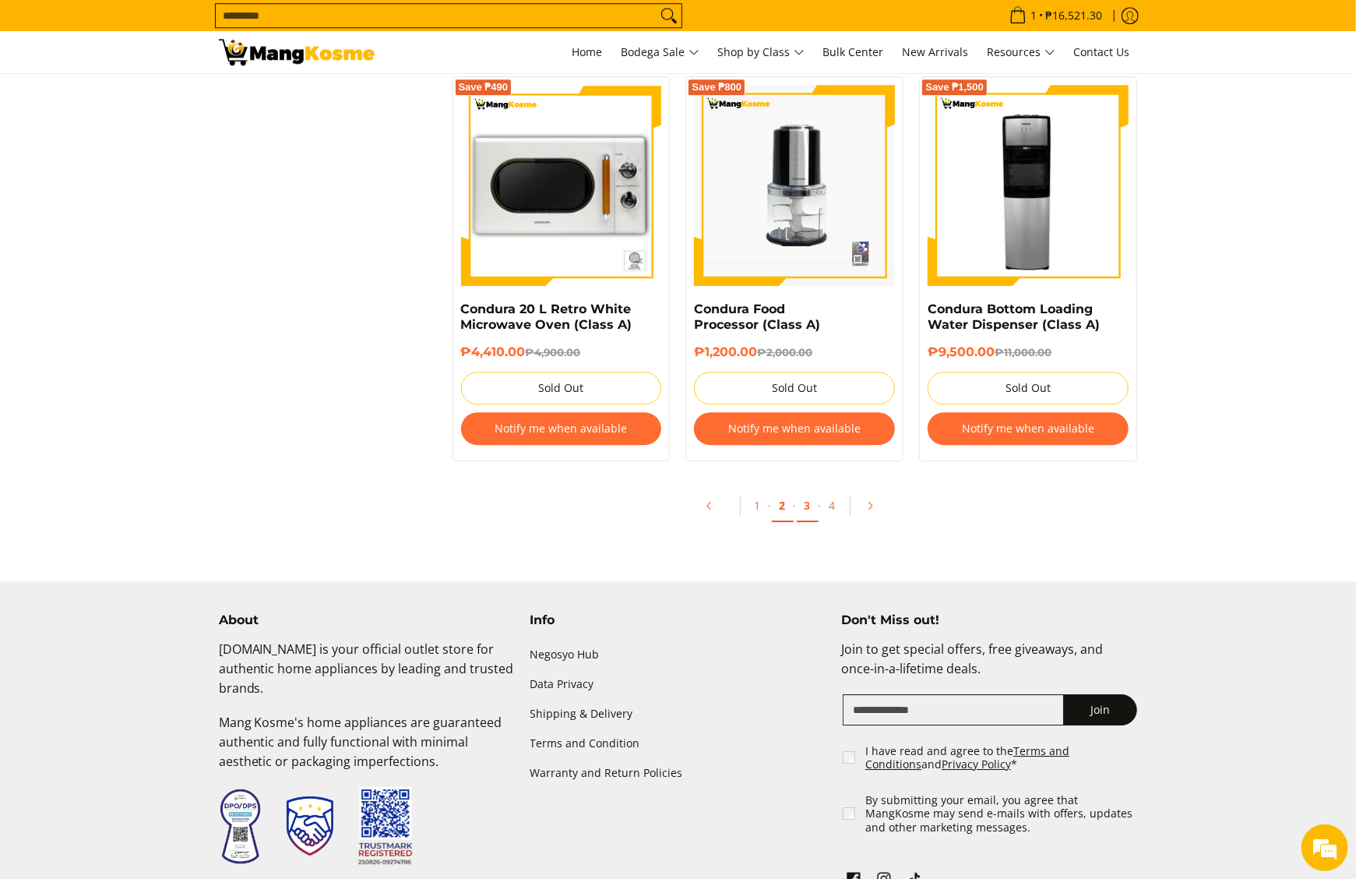
click at [780, 522] on link "2" at bounding box center [783, 506] width 22 height 32
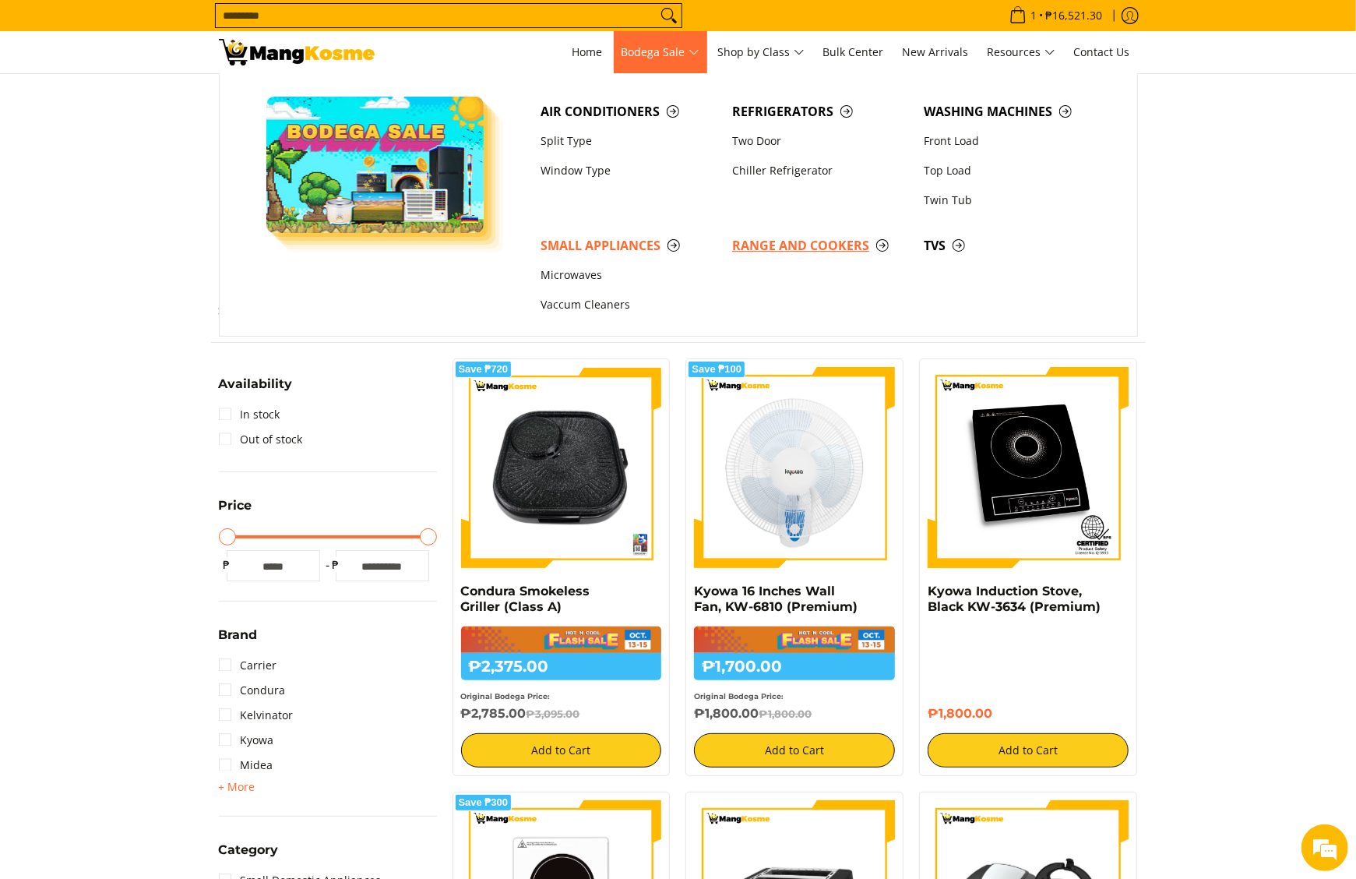
click at [755, 250] on span "Range and Cookers" at bounding box center [820, 245] width 176 height 19
